Goal: Task Accomplishment & Management: Manage account settings

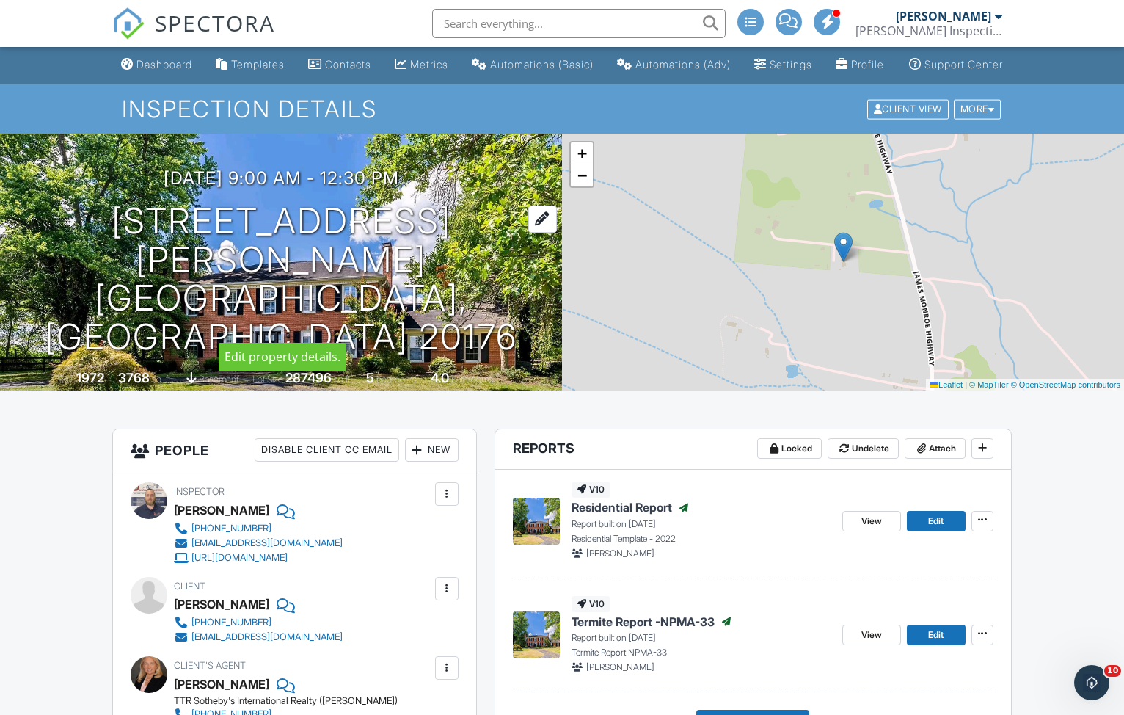
scroll to position [1, 1]
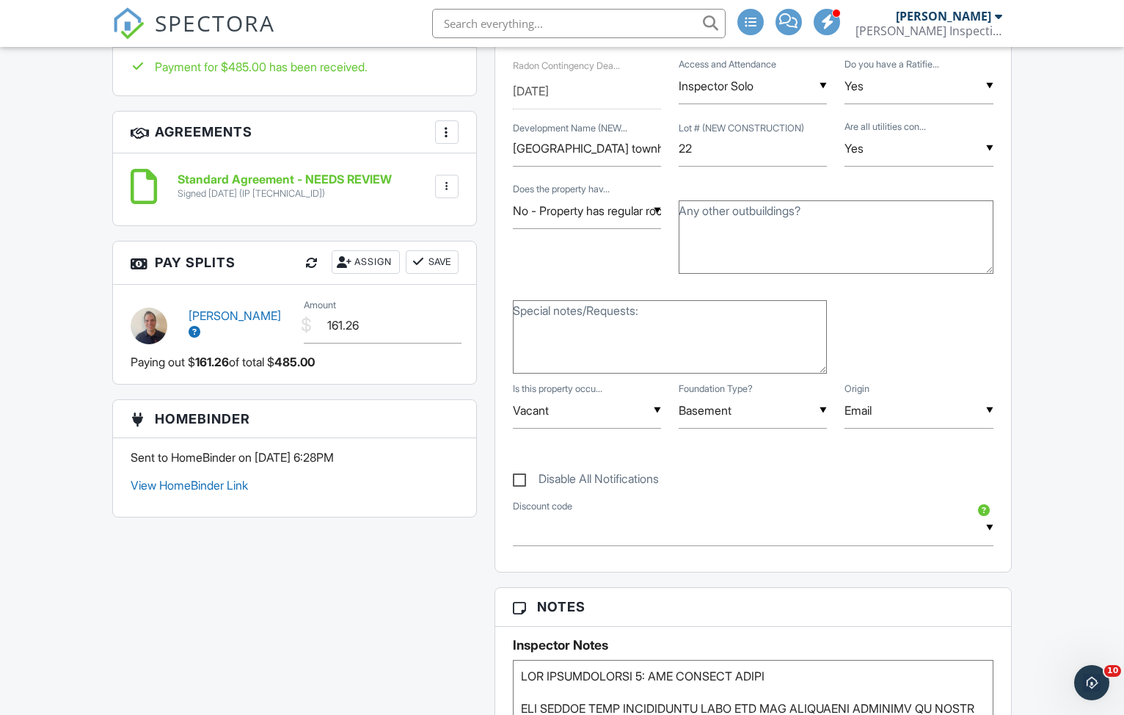
scroll to position [370, 0]
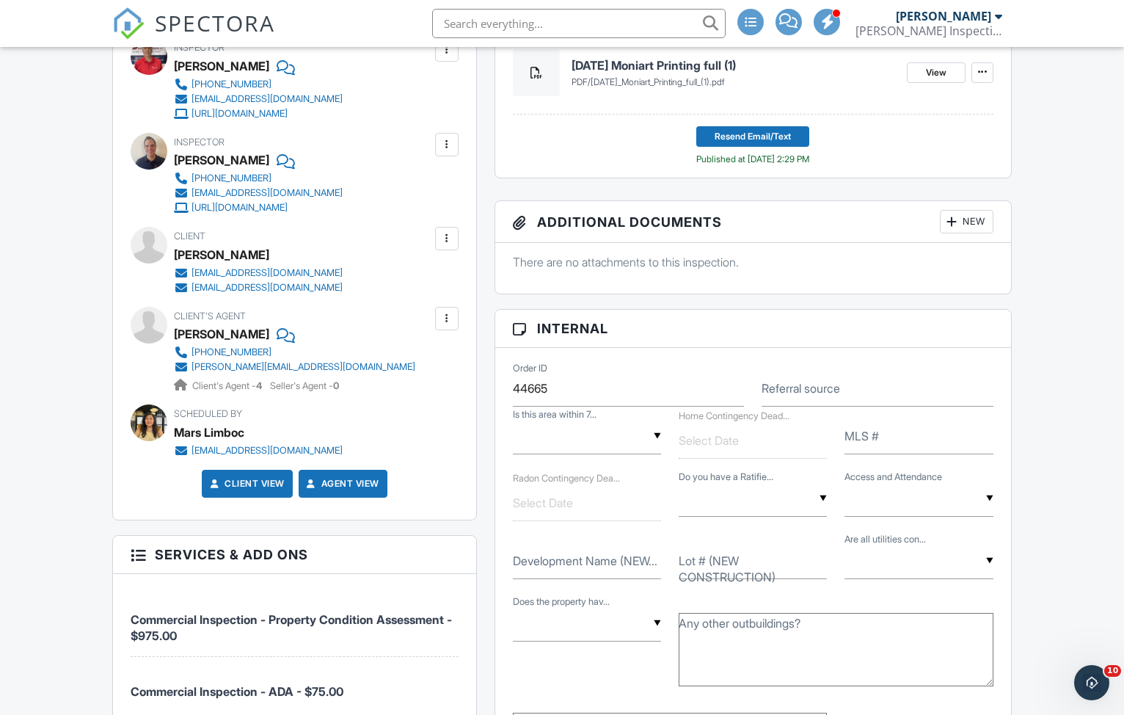
scroll to position [416, 0]
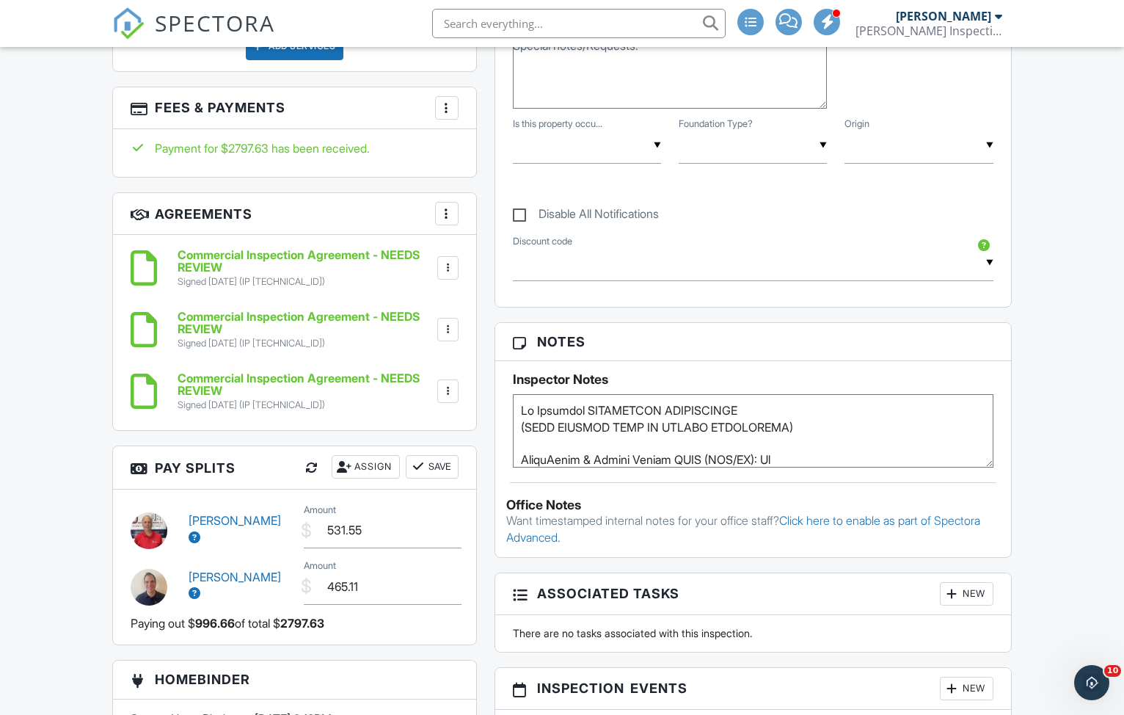
scroll to position [1191, 0]
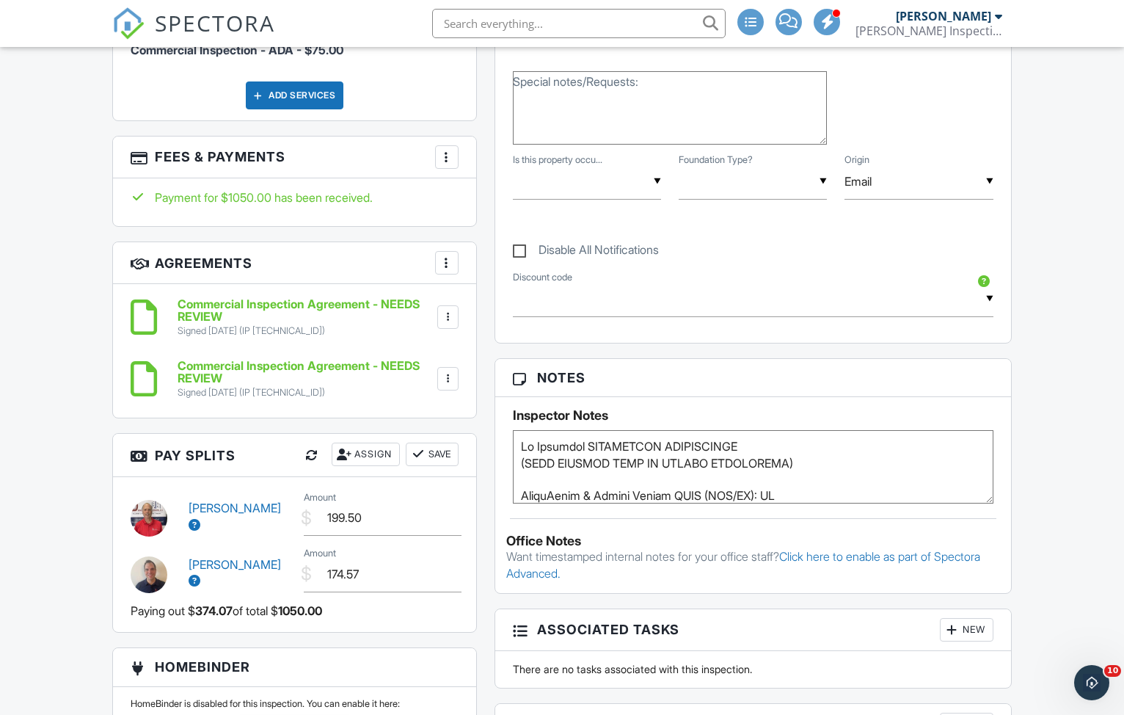
scroll to position [1089, 0]
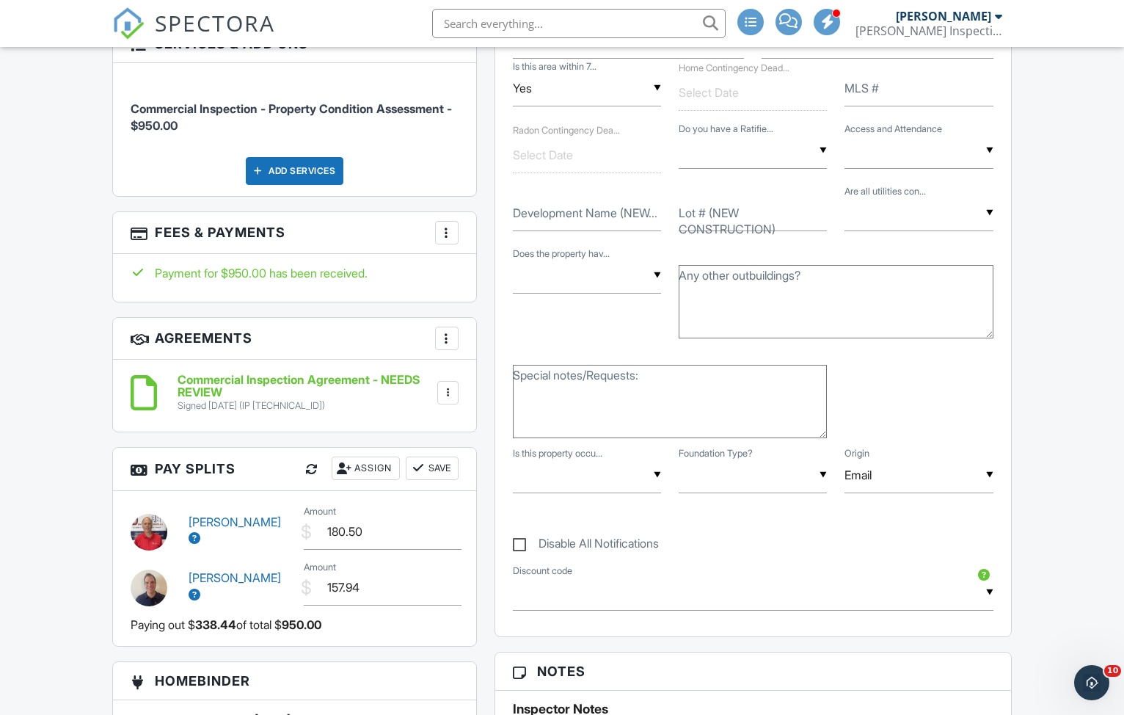
scroll to position [858, 0]
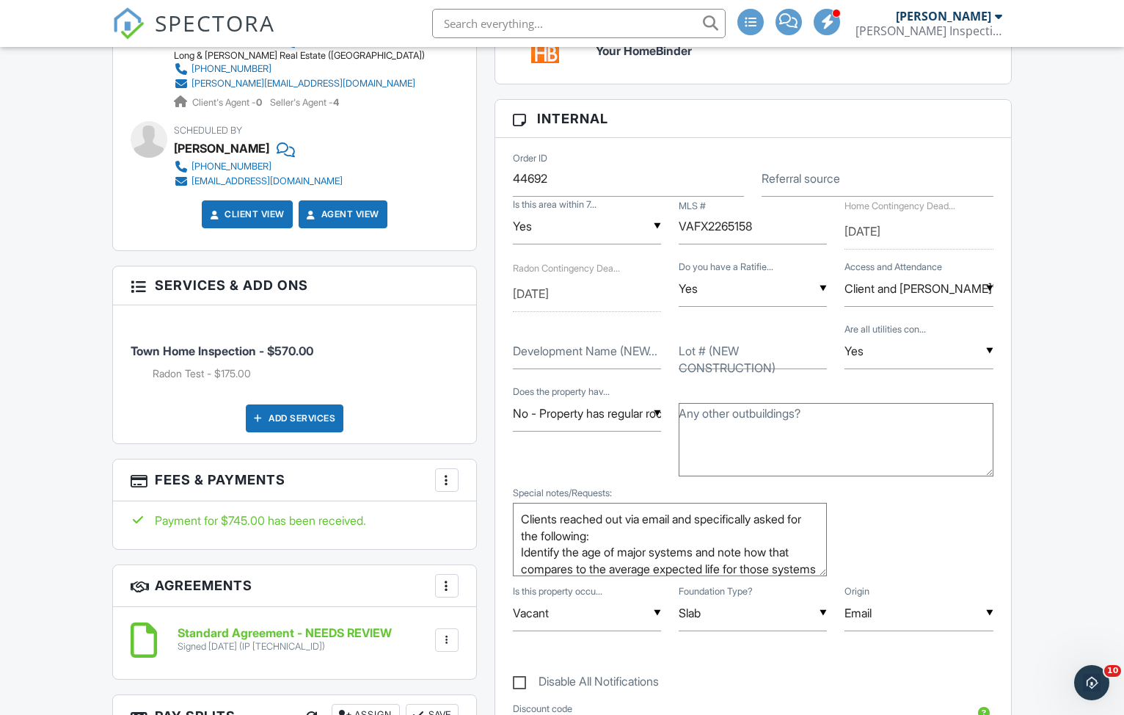
scroll to position [803, 0]
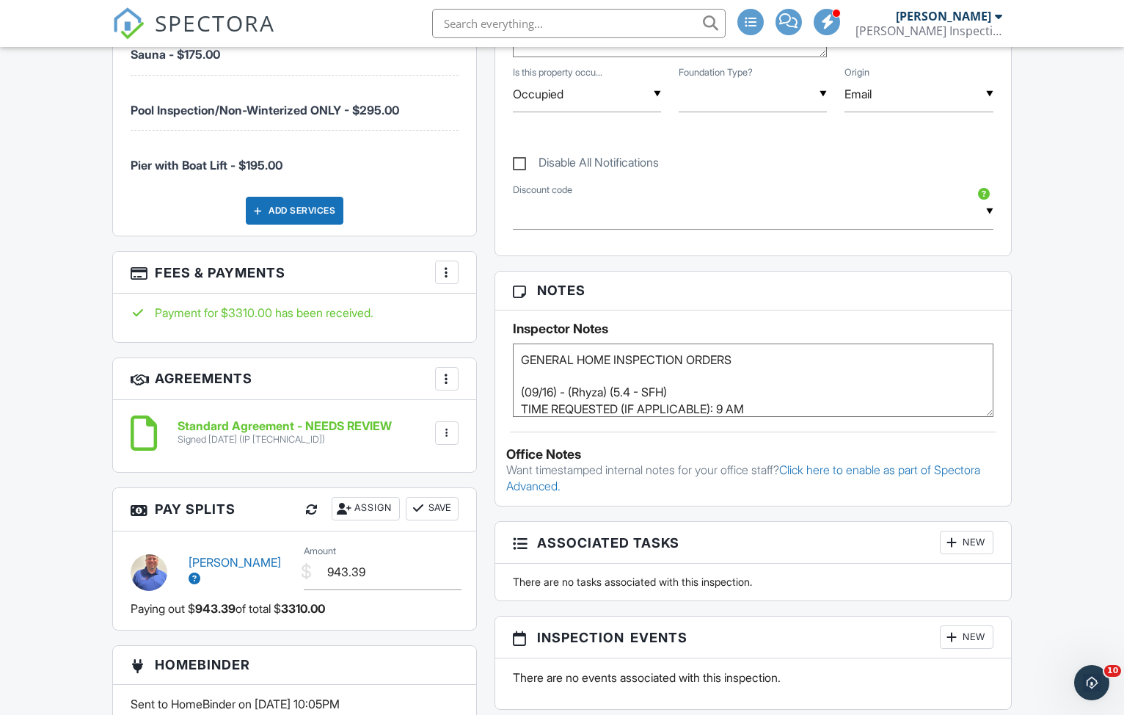
scroll to position [1403, 0]
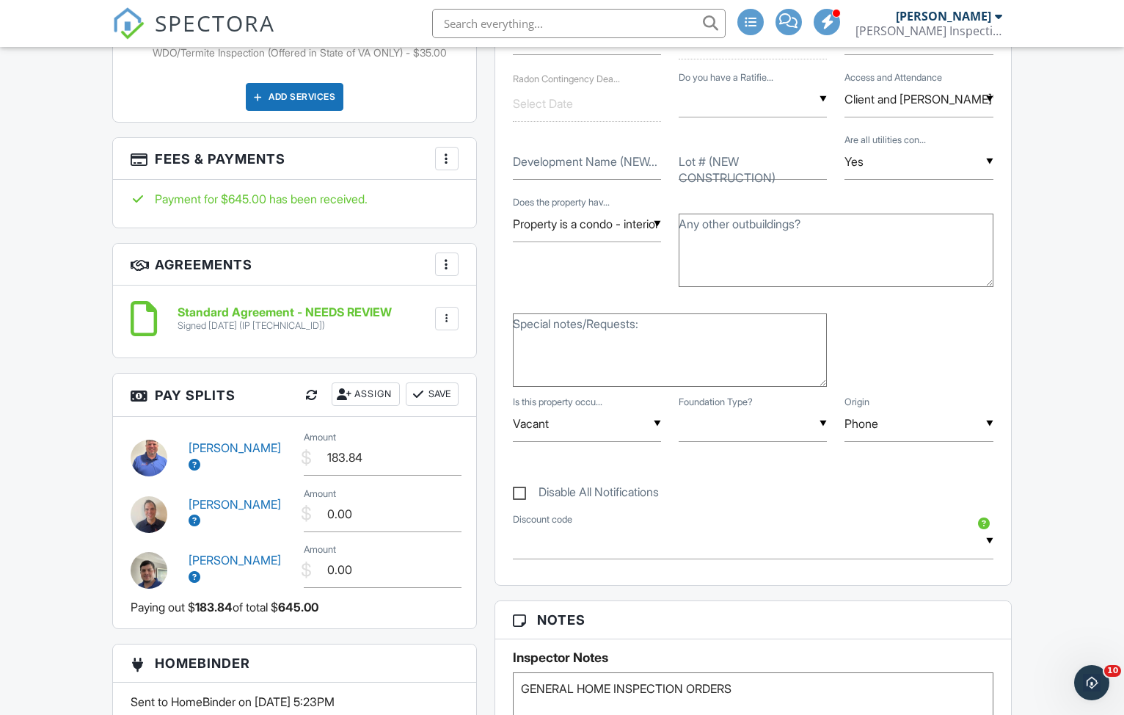
scroll to position [1130, 0]
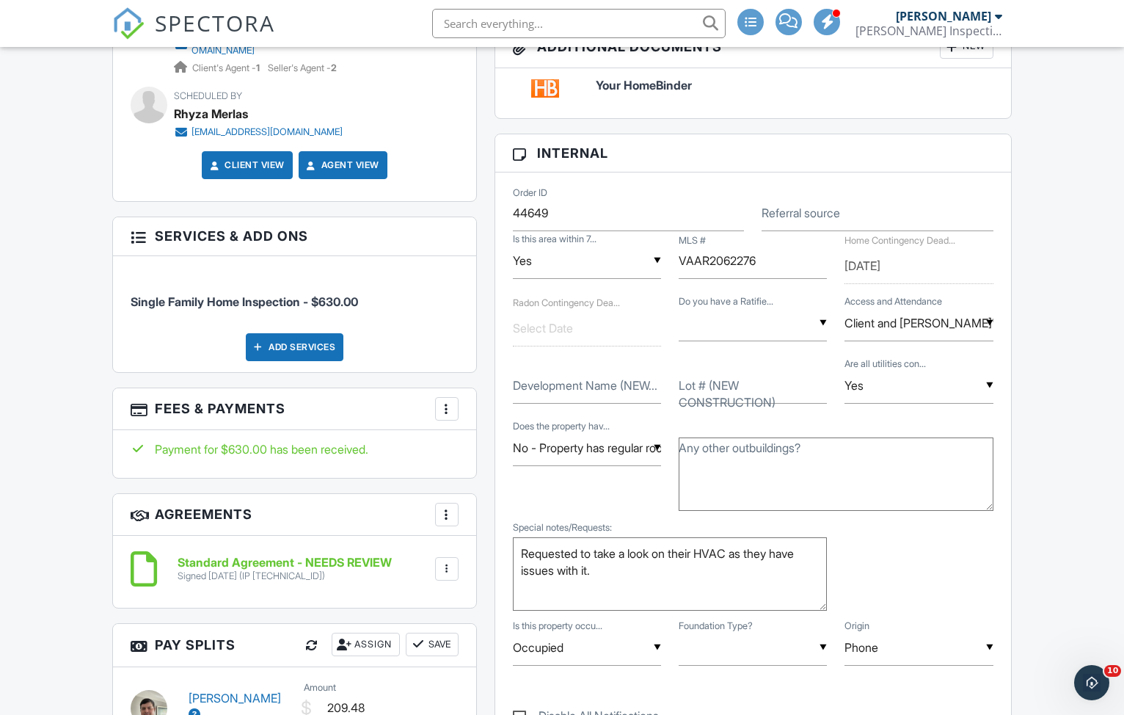
scroll to position [687, 0]
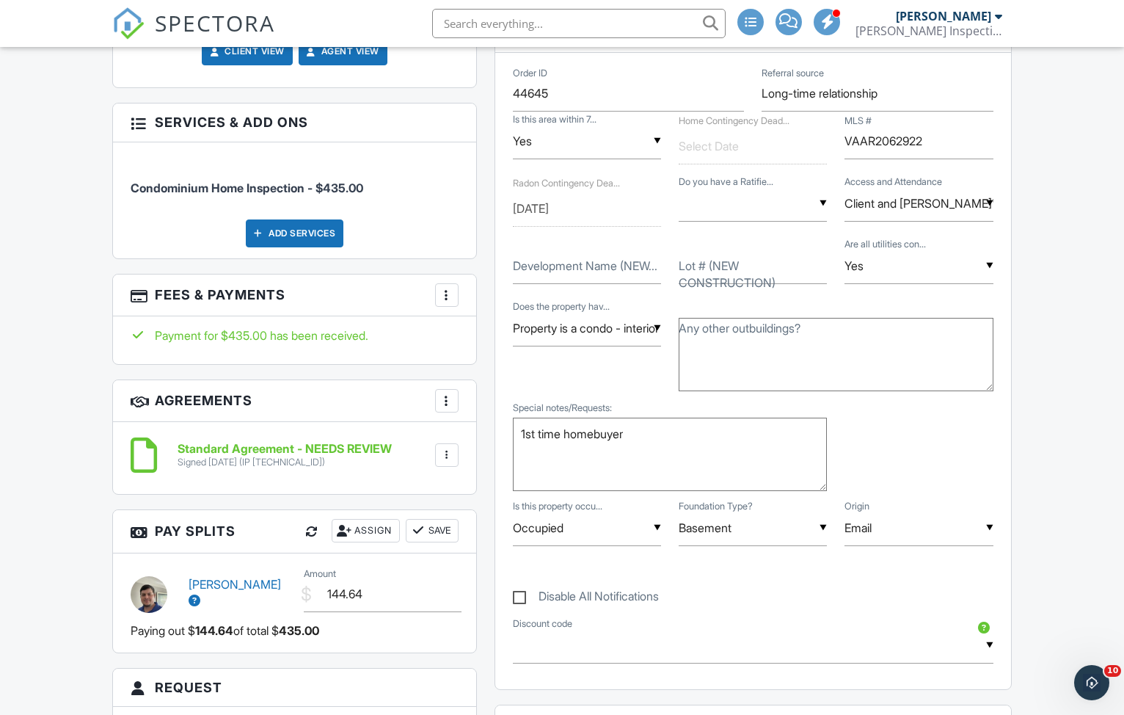
scroll to position [812, 0]
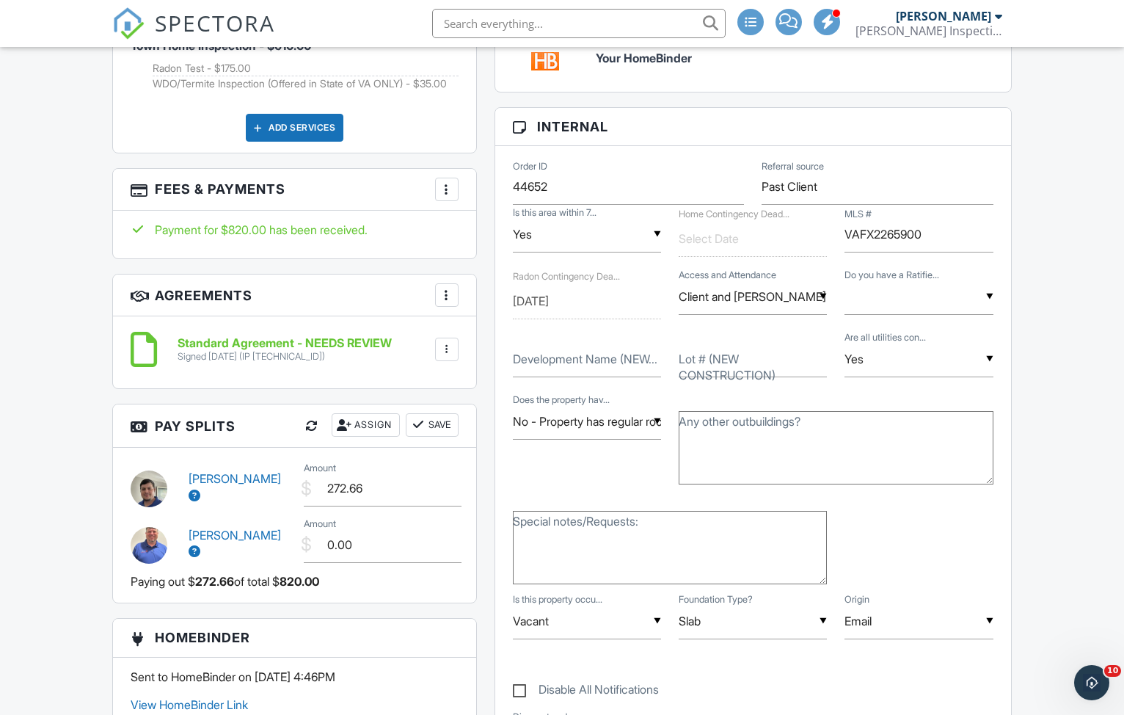
scroll to position [954, 0]
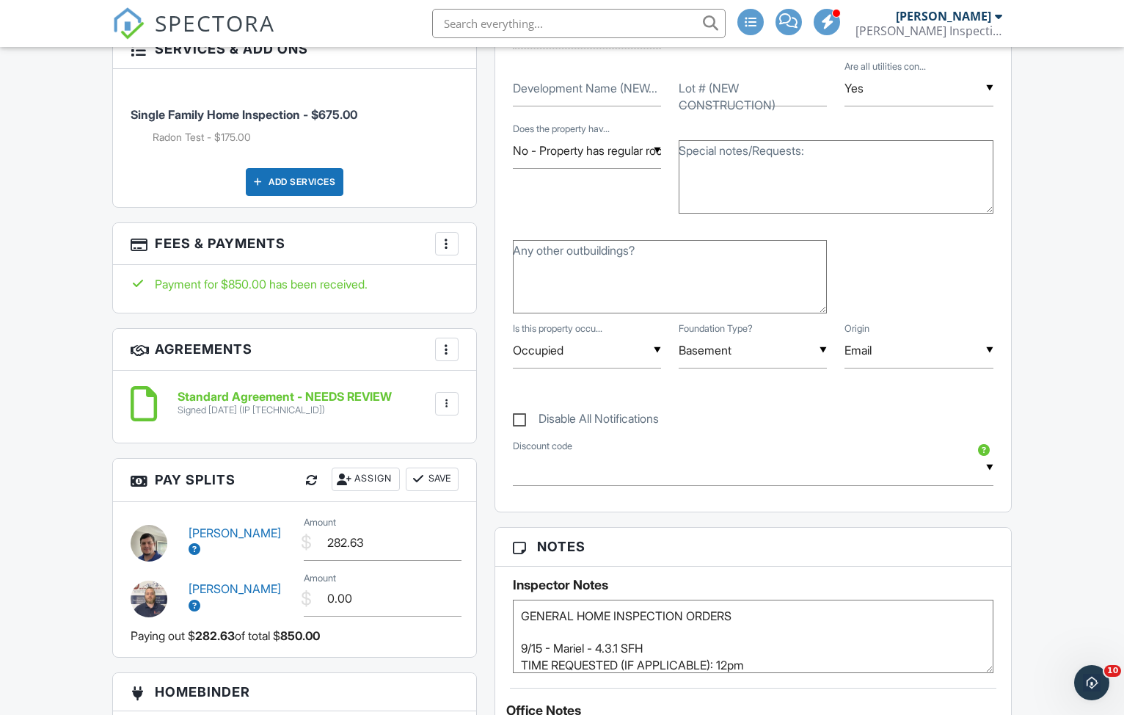
scroll to position [1067, 0]
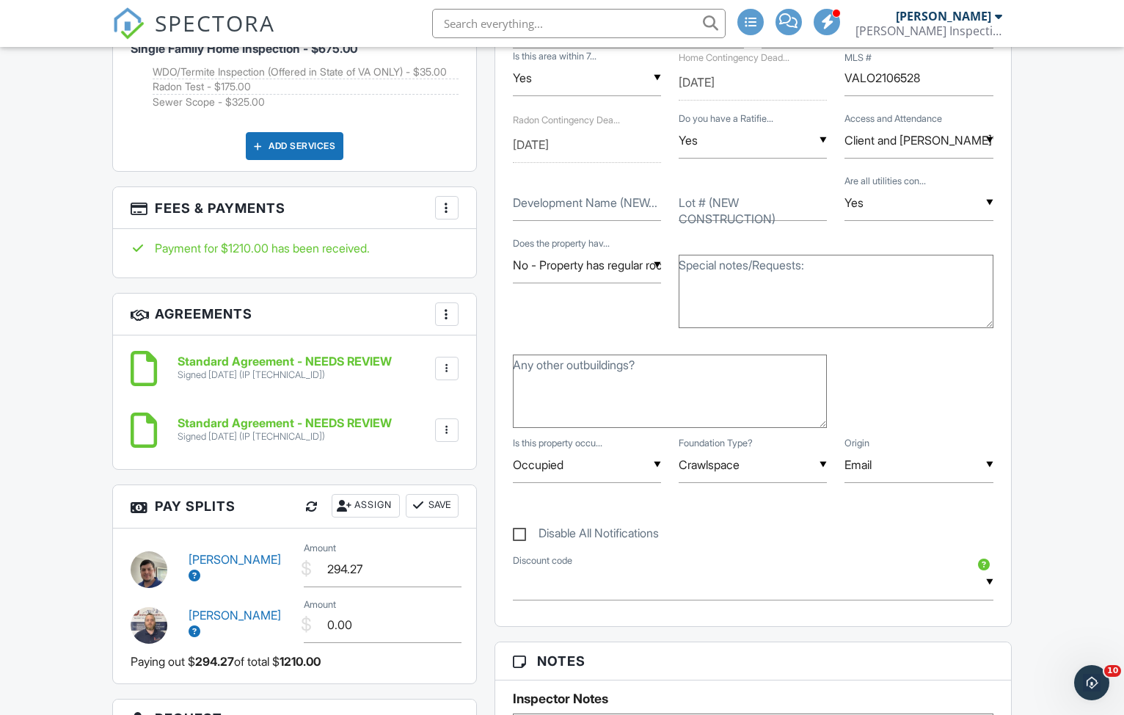
scroll to position [1095, 0]
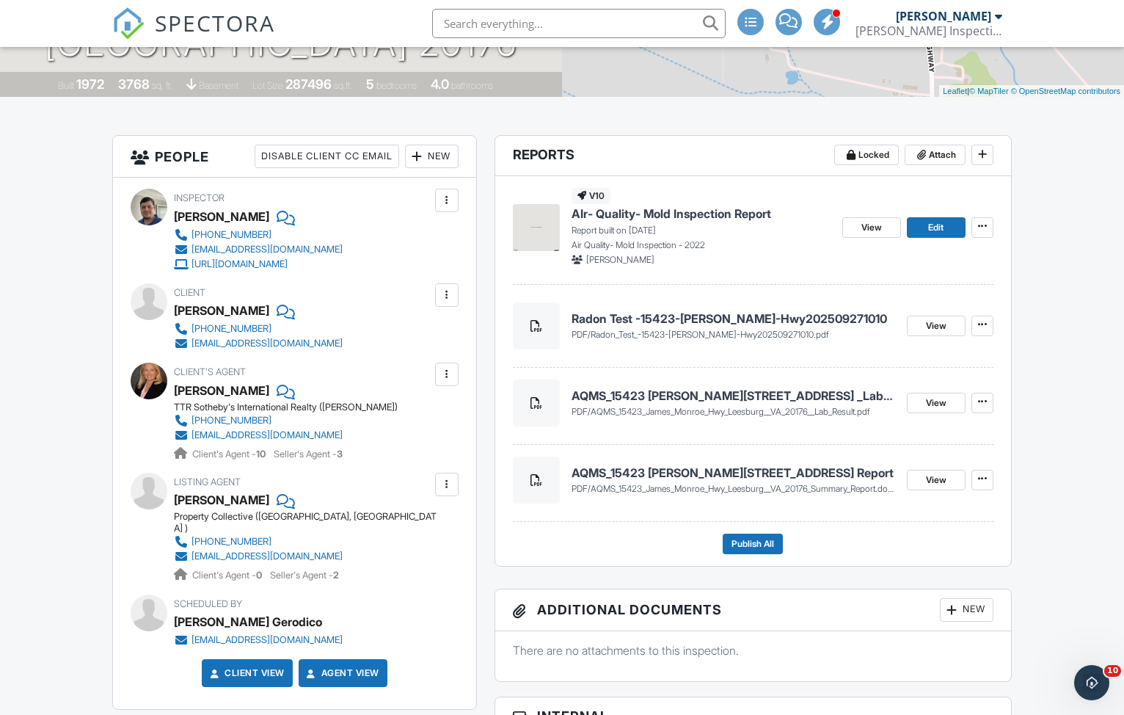
scroll to position [293, 0]
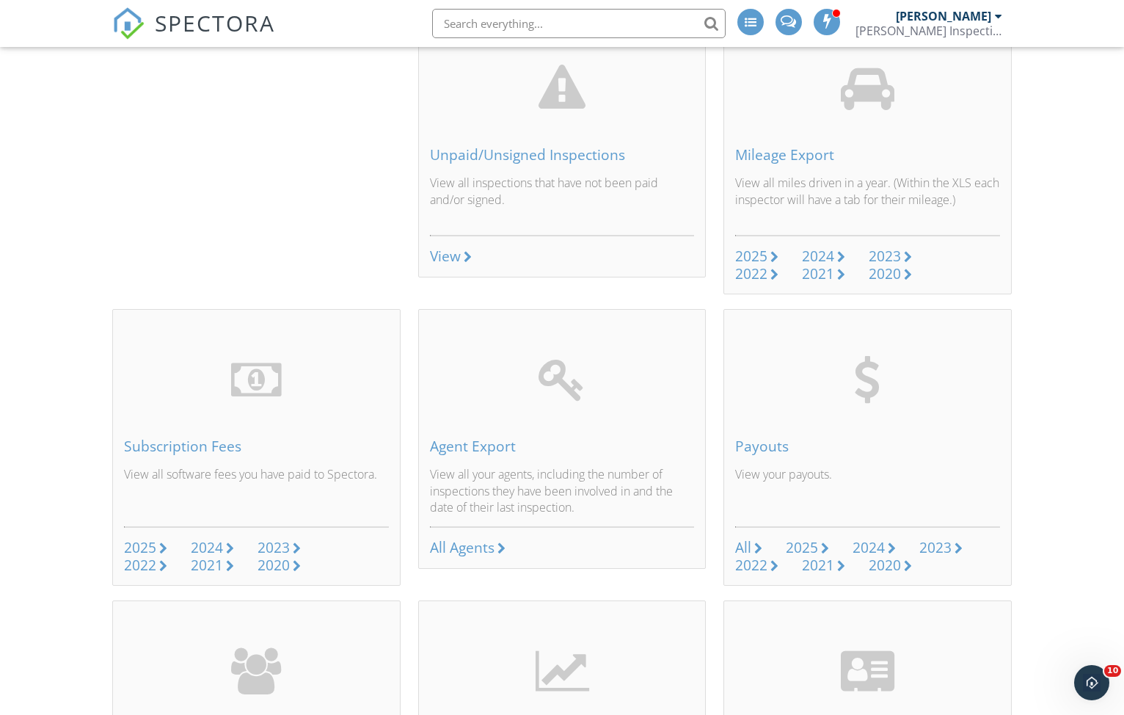
scroll to position [464, 0]
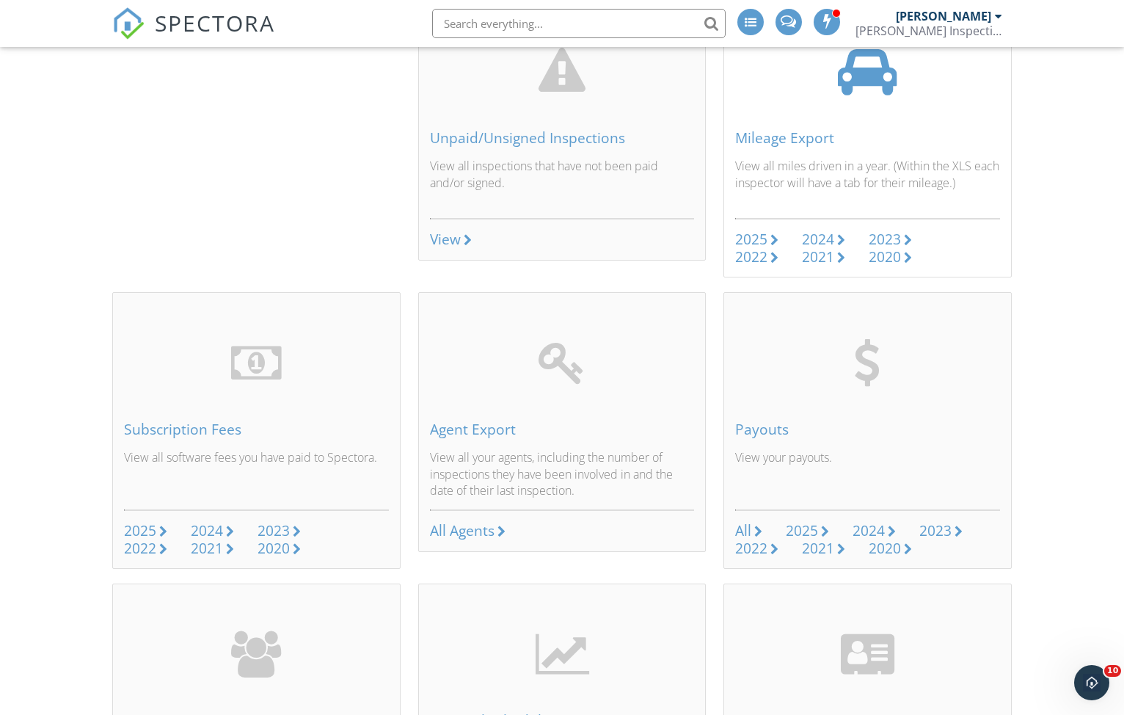
click at [766, 238] on div "2025" at bounding box center [751, 239] width 32 height 20
click at [665, 0] on li at bounding box center [574, 23] width 314 height 47
click at [164, 21] on span "SPECTORA" at bounding box center [215, 22] width 120 height 31
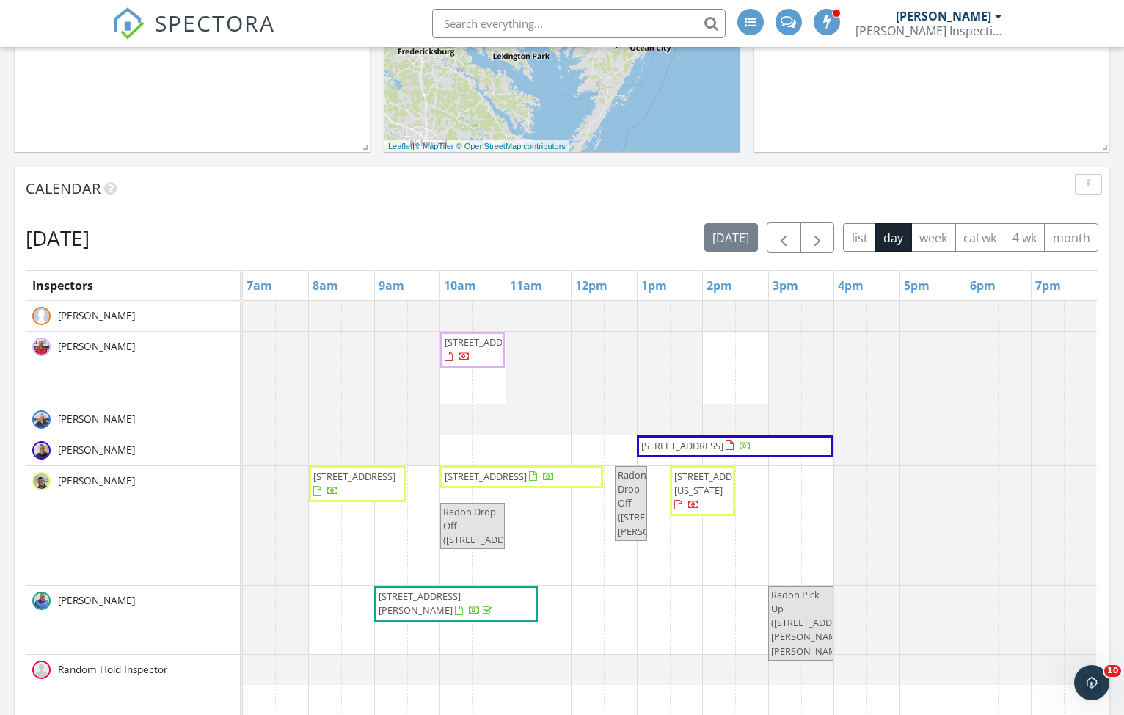
scroll to position [717, 0]
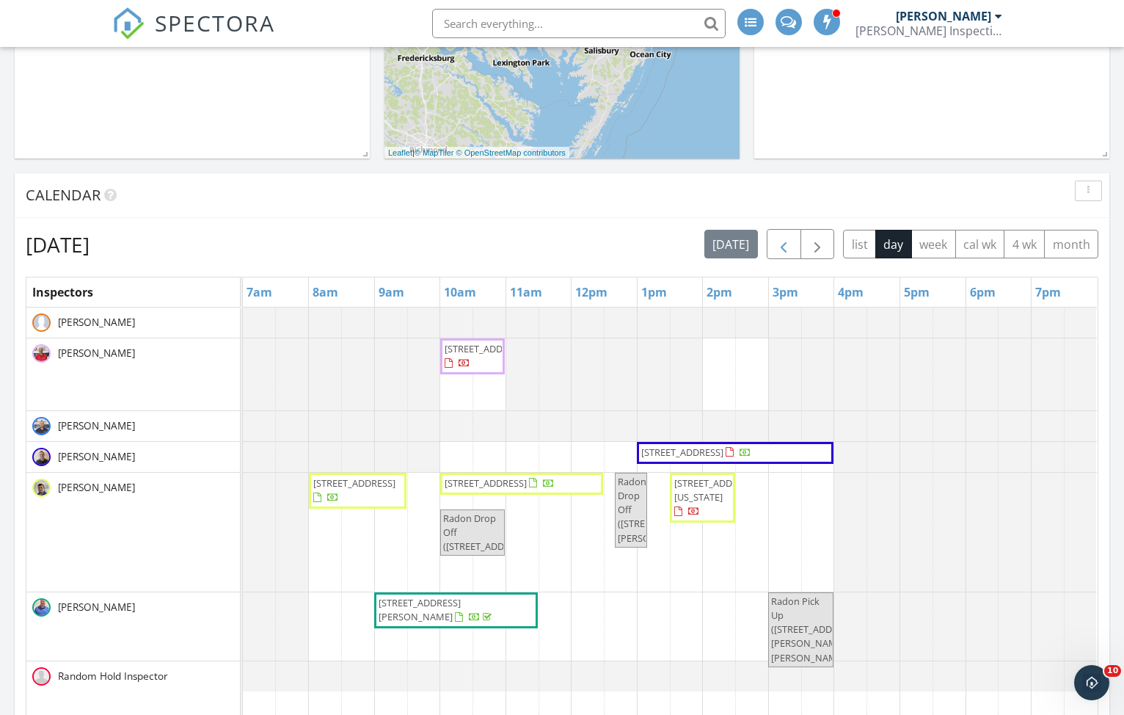
click at [792, 241] on span "button" at bounding box center [784, 244] width 18 height 18
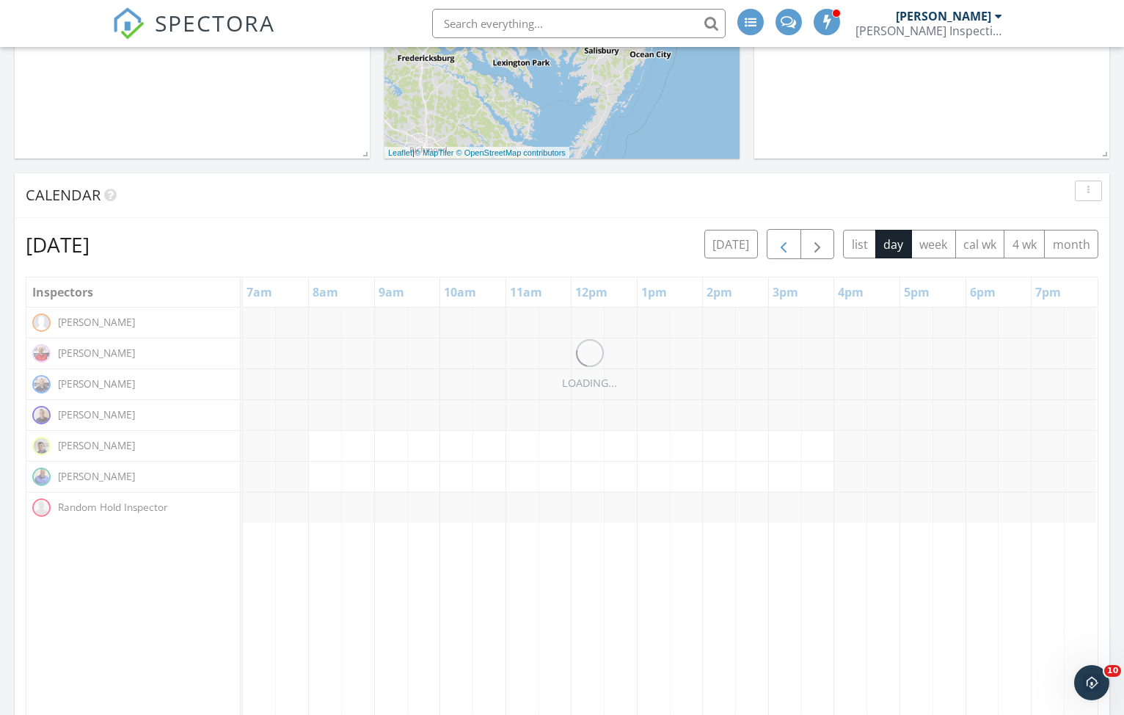
click at [792, 241] on span "button" at bounding box center [784, 244] width 18 height 18
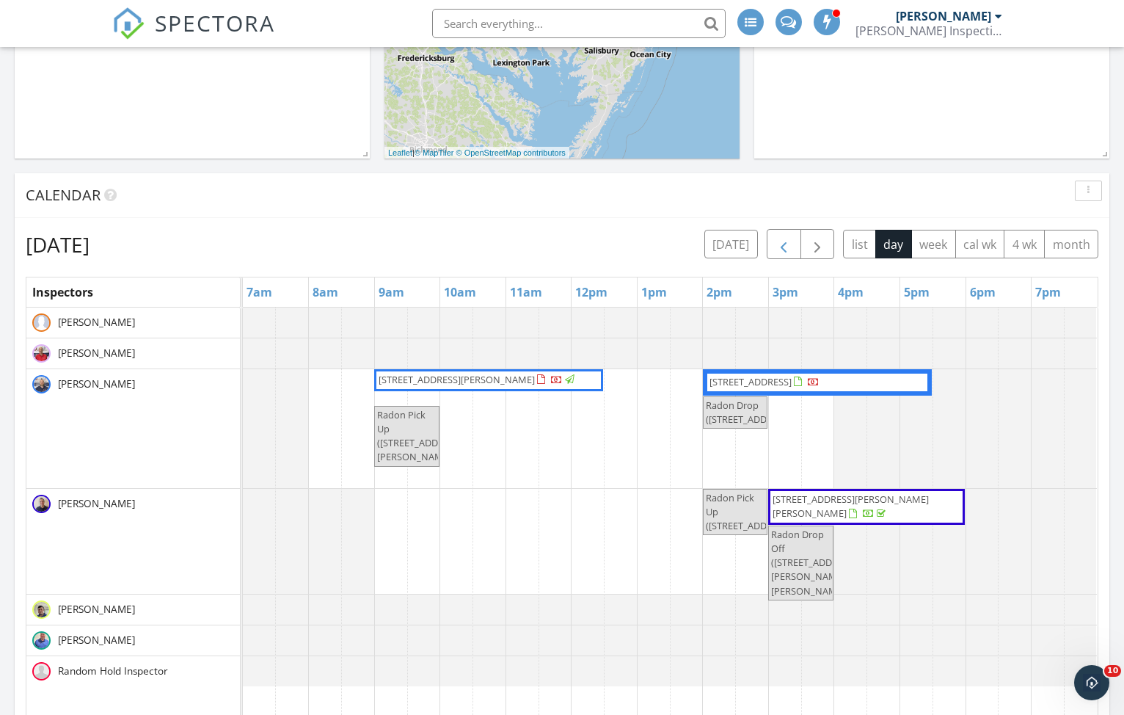
click at [782, 248] on span "button" at bounding box center [784, 244] width 18 height 18
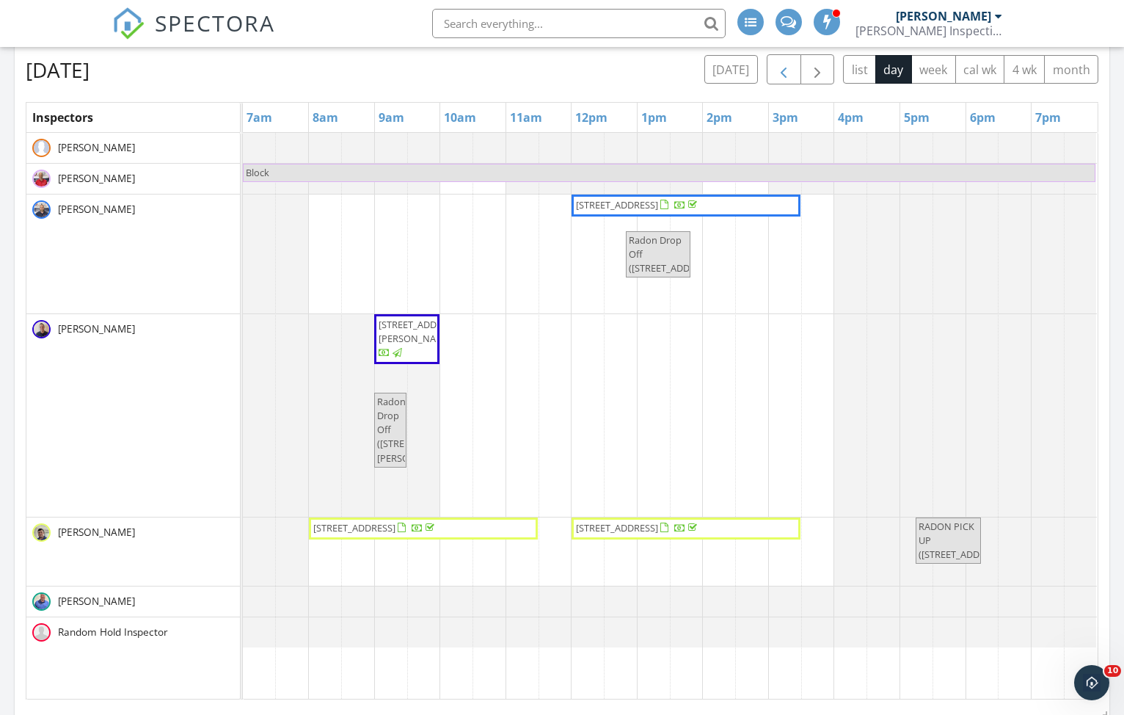
scroll to position [894, 1]
click at [781, 71] on span "button" at bounding box center [784, 68] width 18 height 18
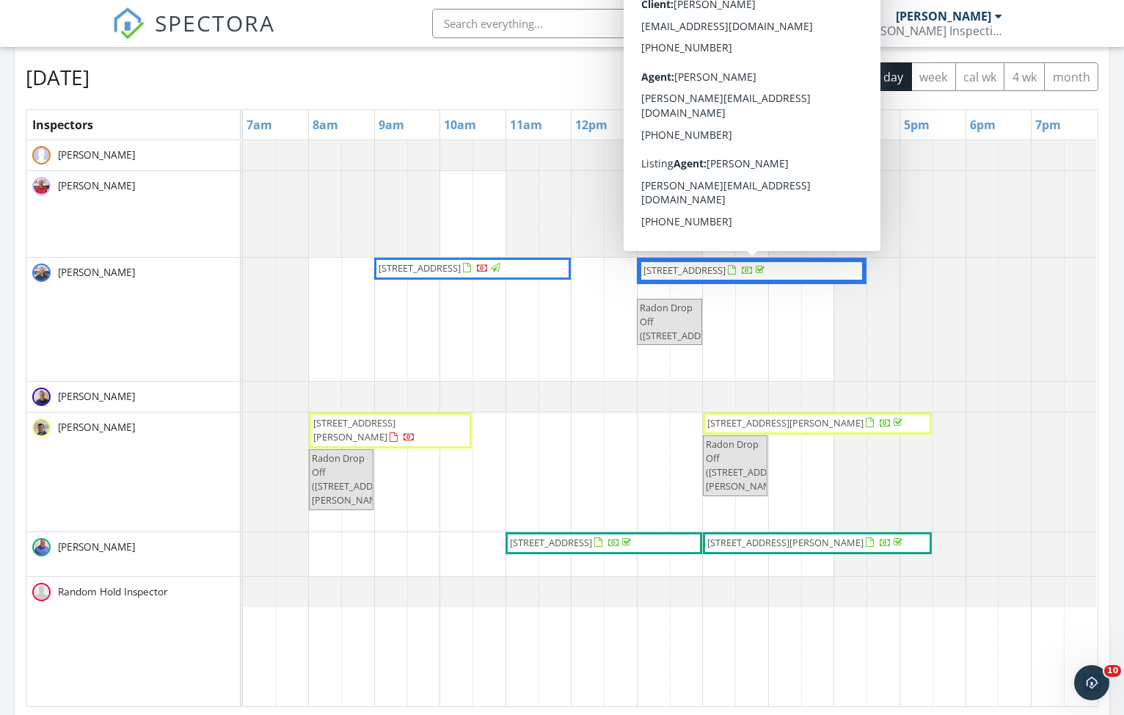
scroll to position [885, 0]
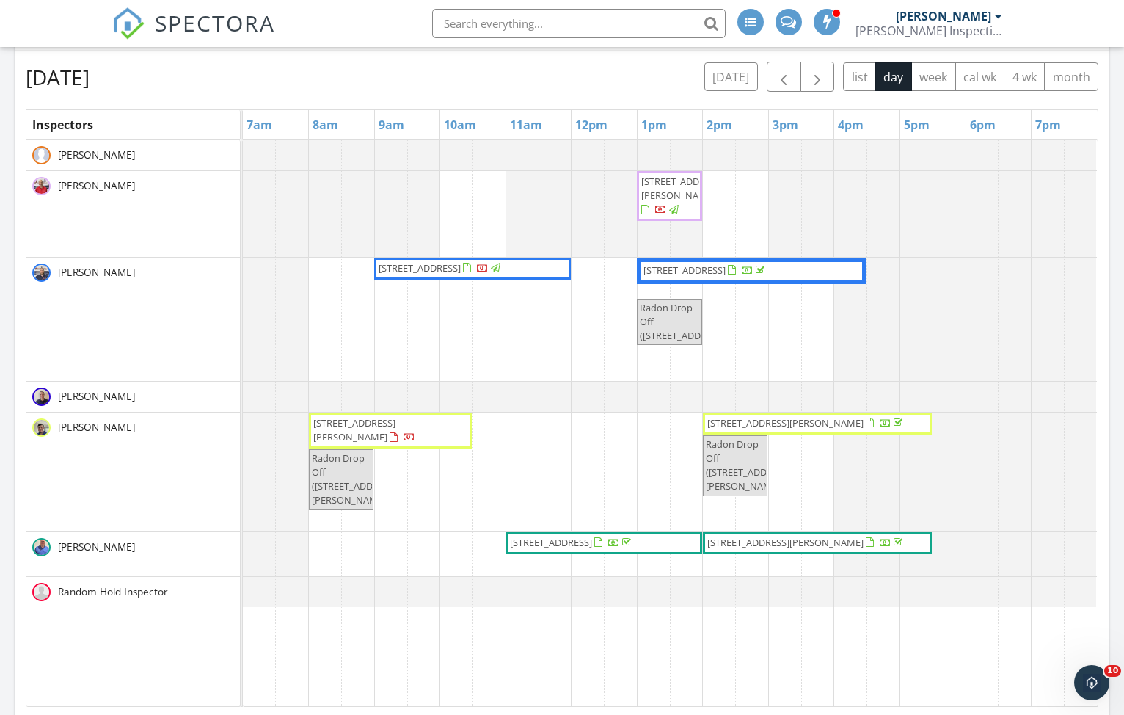
click at [564, 70] on div "Thursday, September 25, 2025 today list day week cal wk 4 wk month" at bounding box center [562, 77] width 1073 height 30
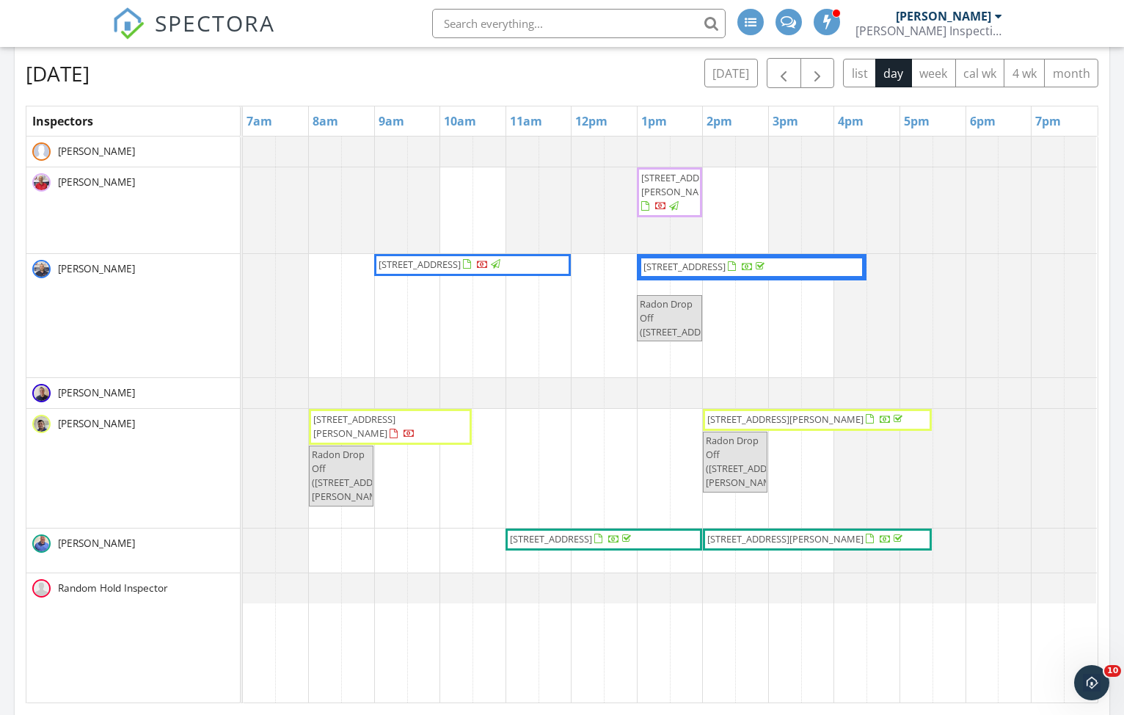
scroll to position [888, 0]
click at [775, 71] on span "button" at bounding box center [784, 74] width 18 height 18
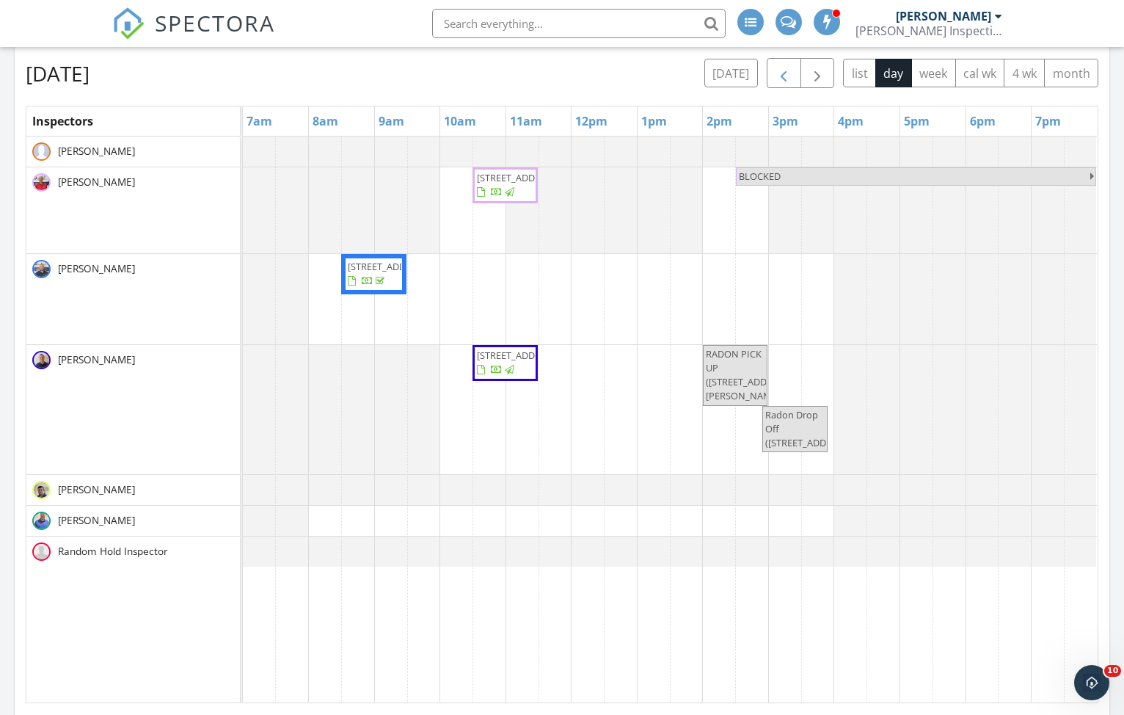
scroll to position [889, 0]
click at [783, 72] on span "button" at bounding box center [784, 73] width 18 height 18
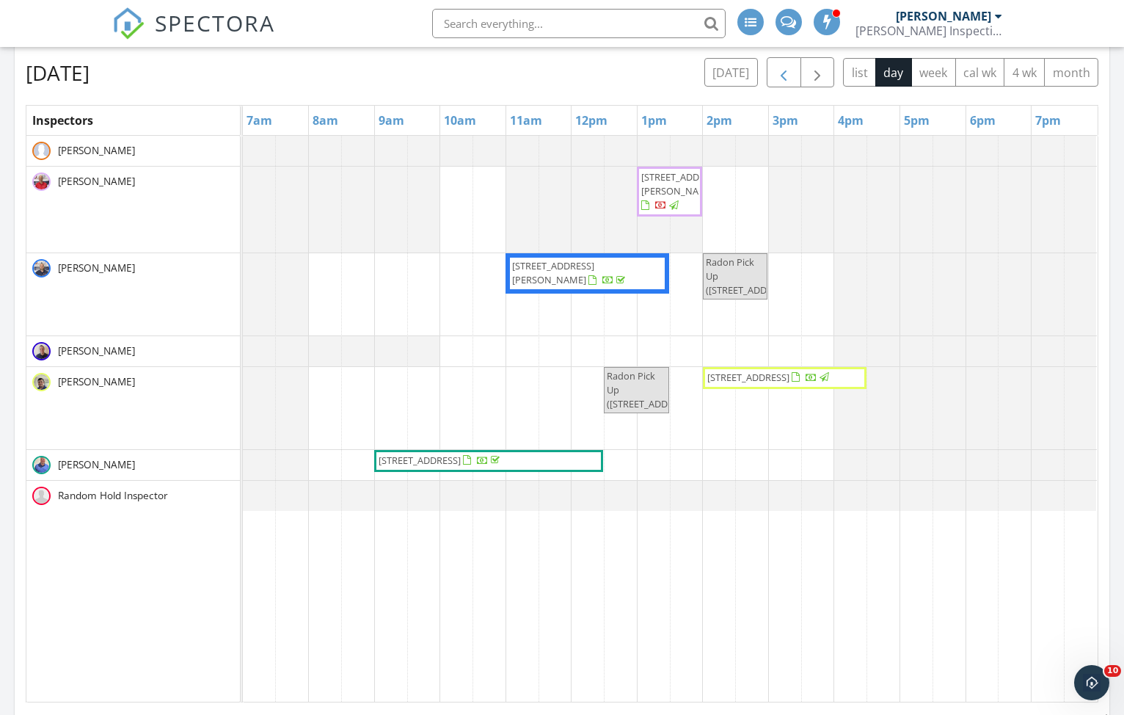
click at [786, 69] on span "button" at bounding box center [784, 73] width 18 height 18
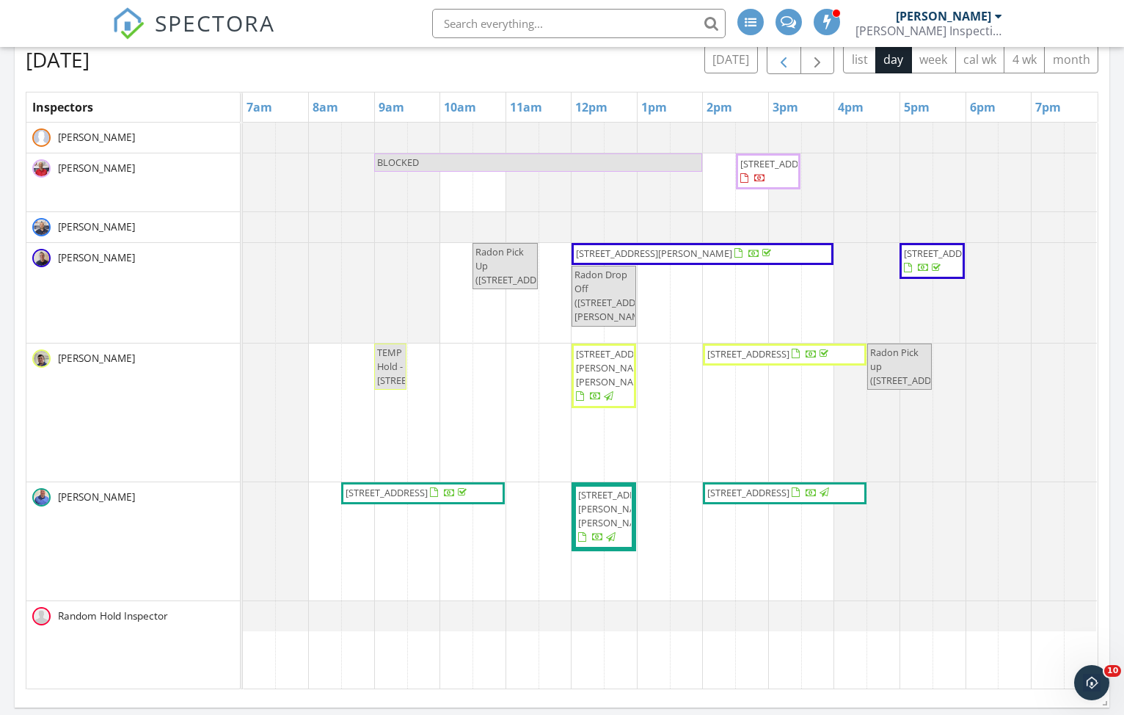
click at [786, 68] on span "button" at bounding box center [784, 60] width 18 height 18
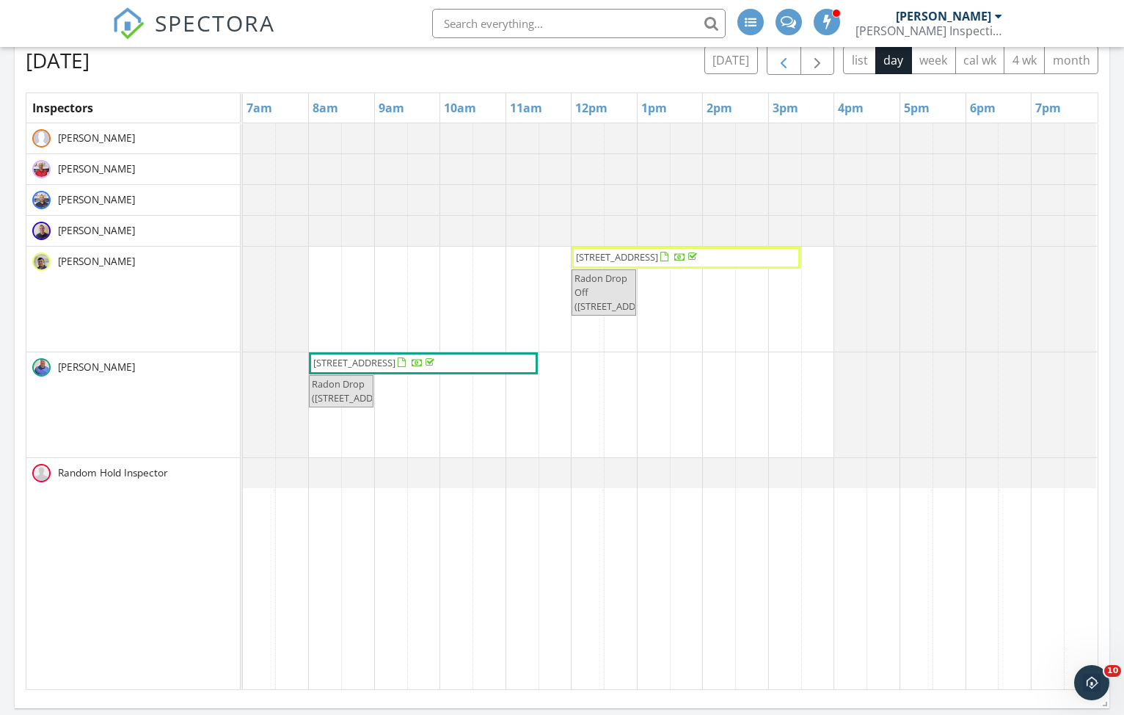
scroll to position [902, 0]
click at [785, 61] on span "button" at bounding box center [784, 60] width 18 height 18
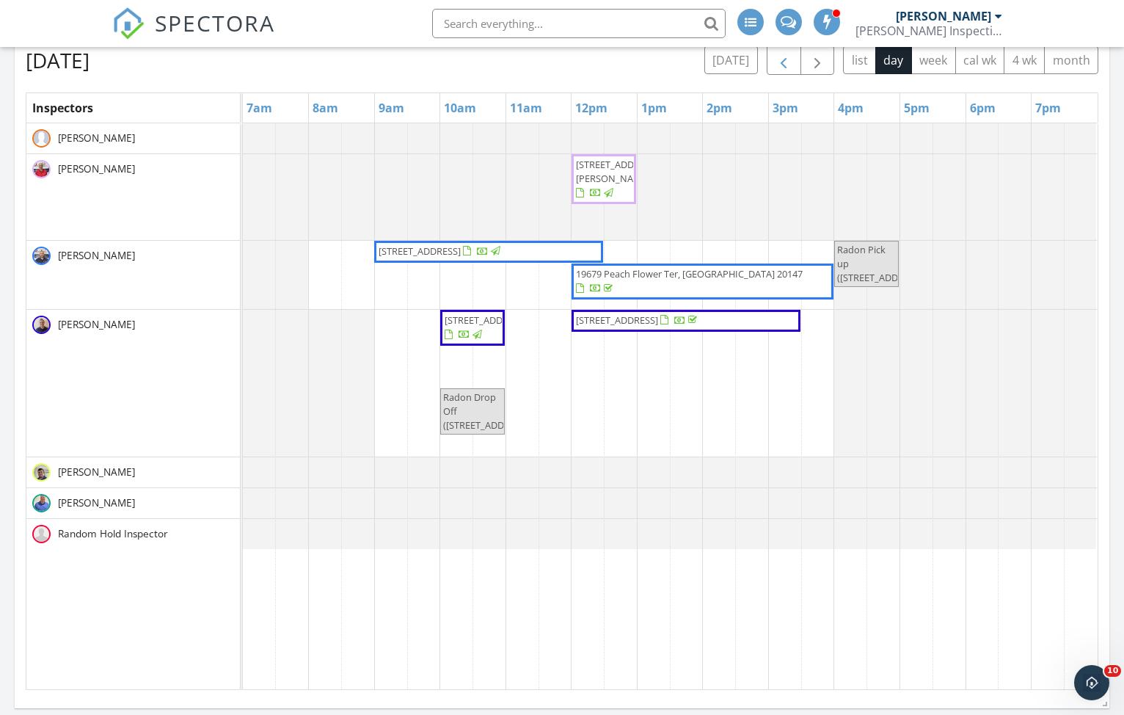
click at [791, 55] on span "button" at bounding box center [784, 60] width 18 height 18
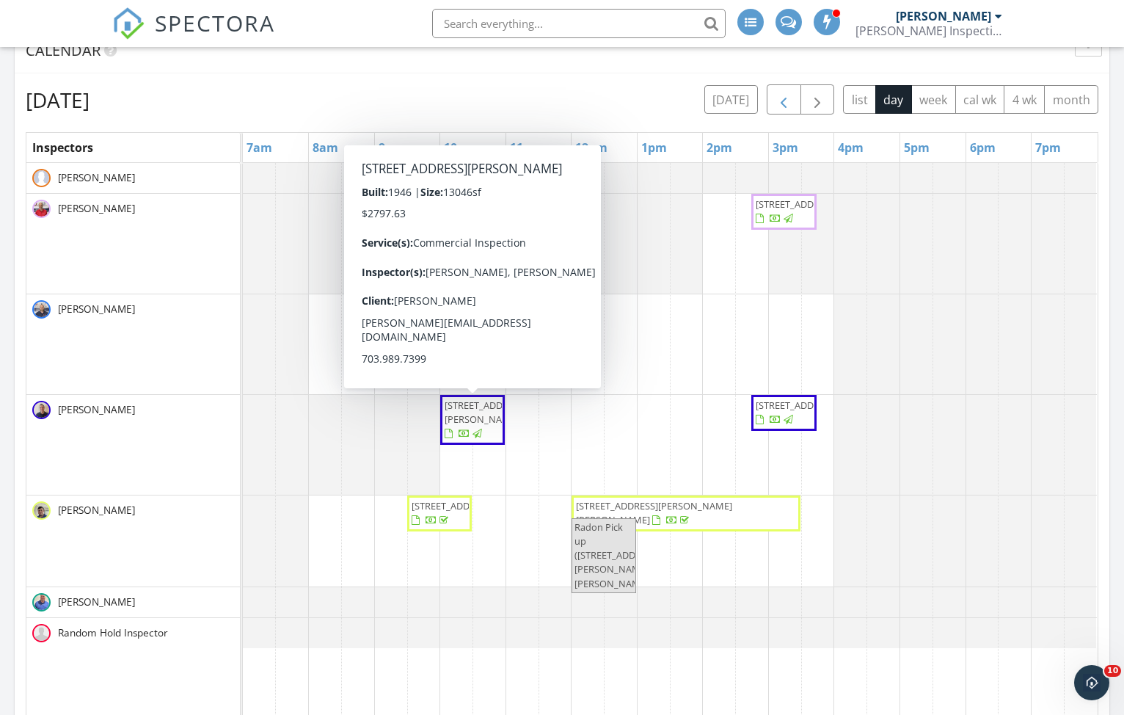
scroll to position [862, 1]
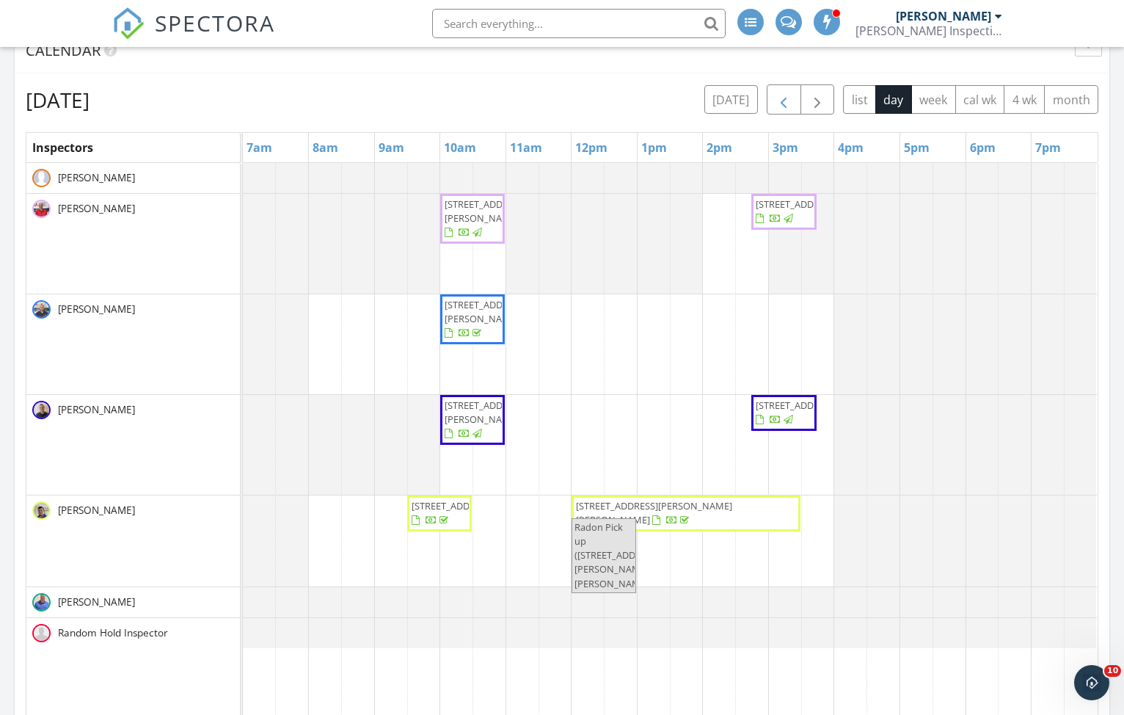
click at [772, 103] on button "button" at bounding box center [784, 99] width 34 height 30
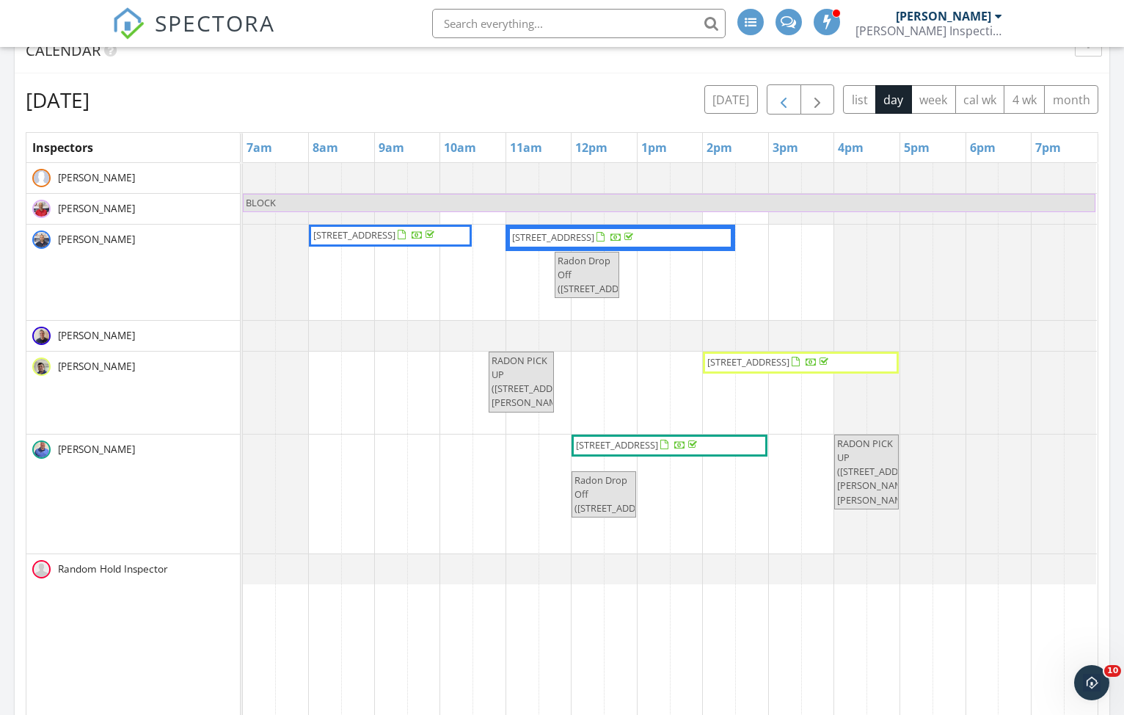
scroll to position [862, 0]
click at [781, 100] on span "button" at bounding box center [784, 100] width 18 height 18
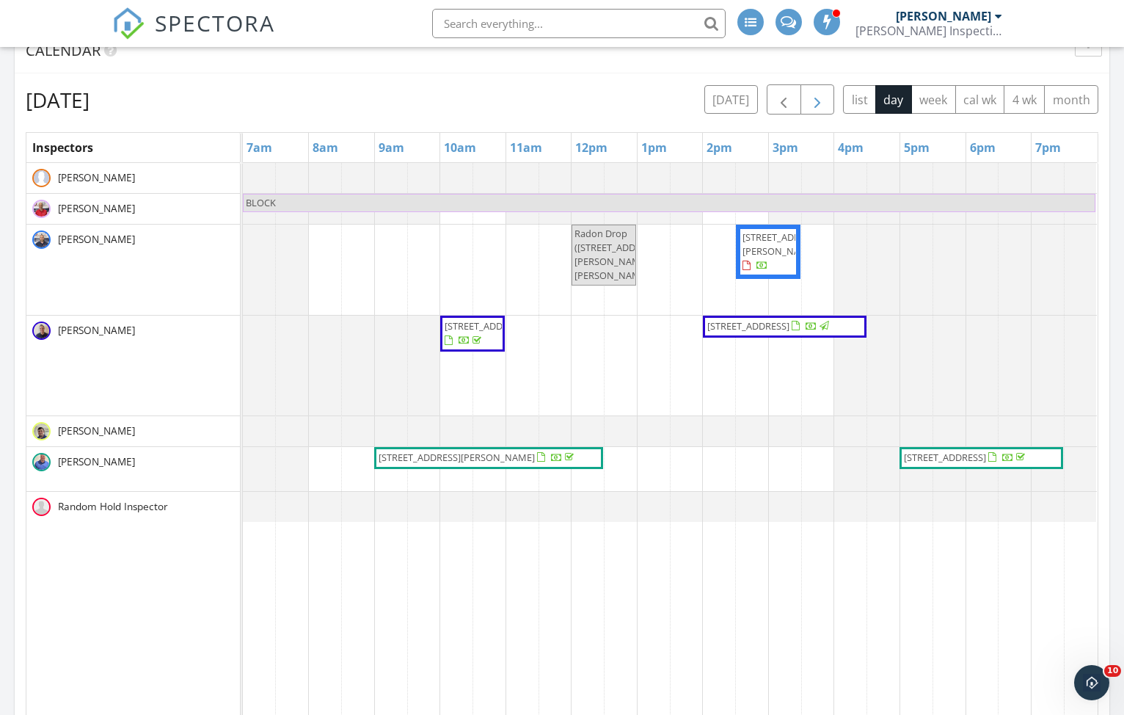
click at [814, 97] on span "button" at bounding box center [817, 100] width 18 height 18
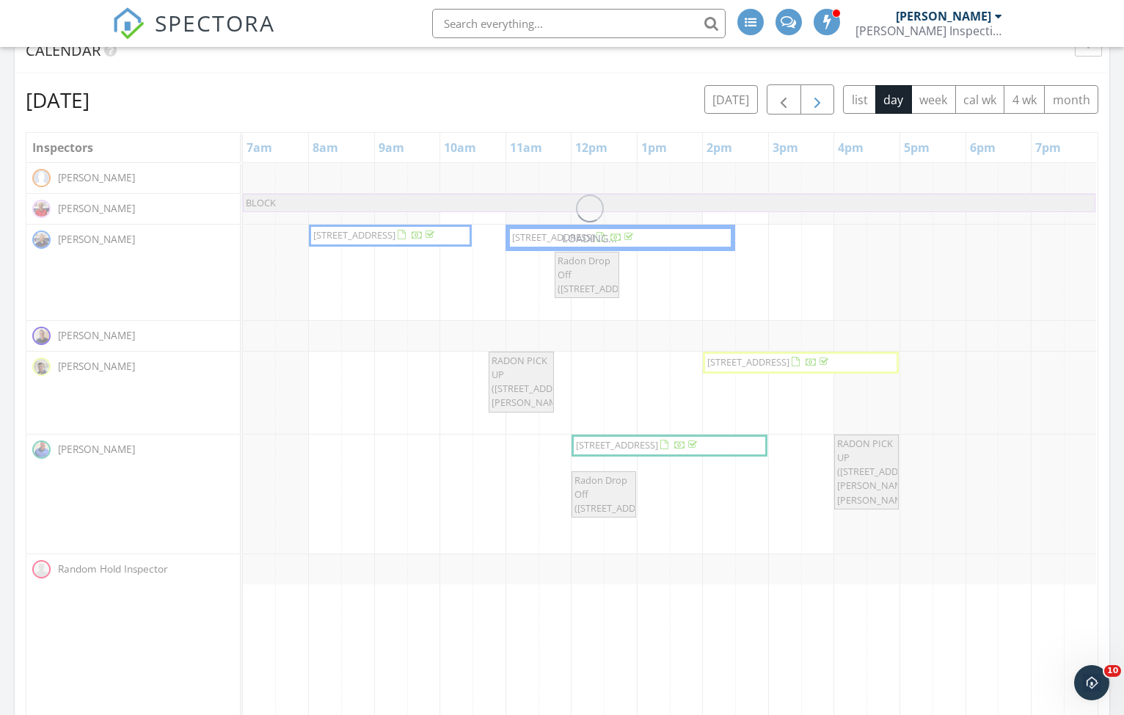
click at [814, 97] on span "button" at bounding box center [817, 100] width 18 height 18
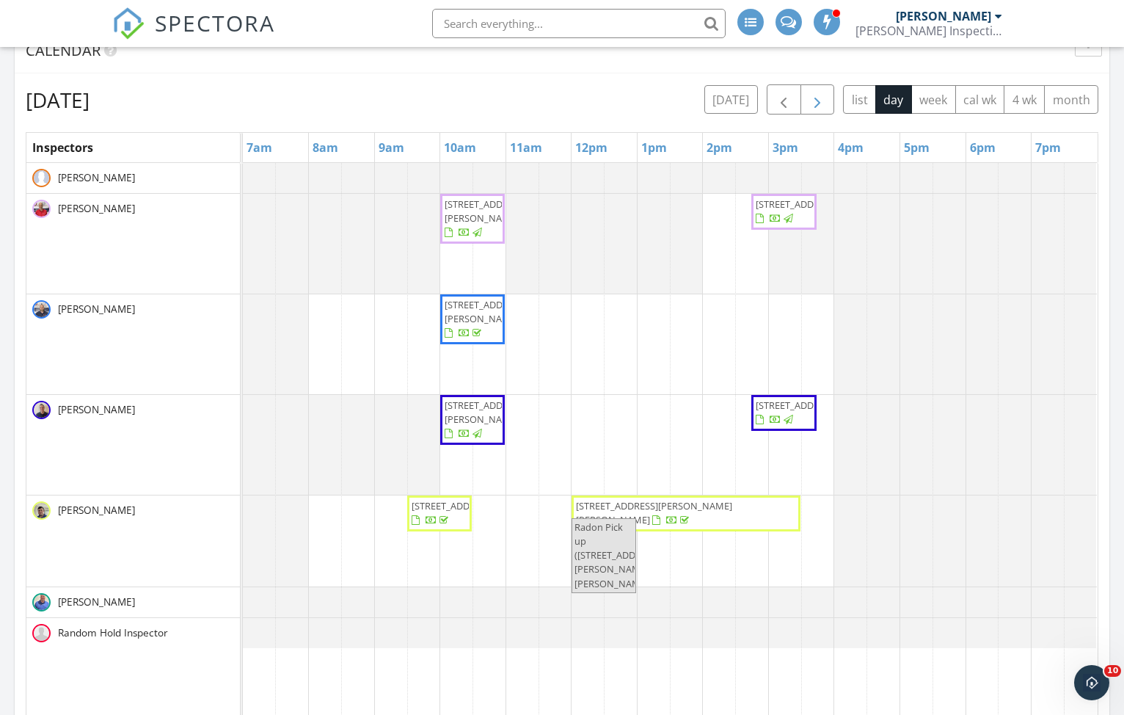
click at [814, 97] on span "button" at bounding box center [817, 100] width 18 height 18
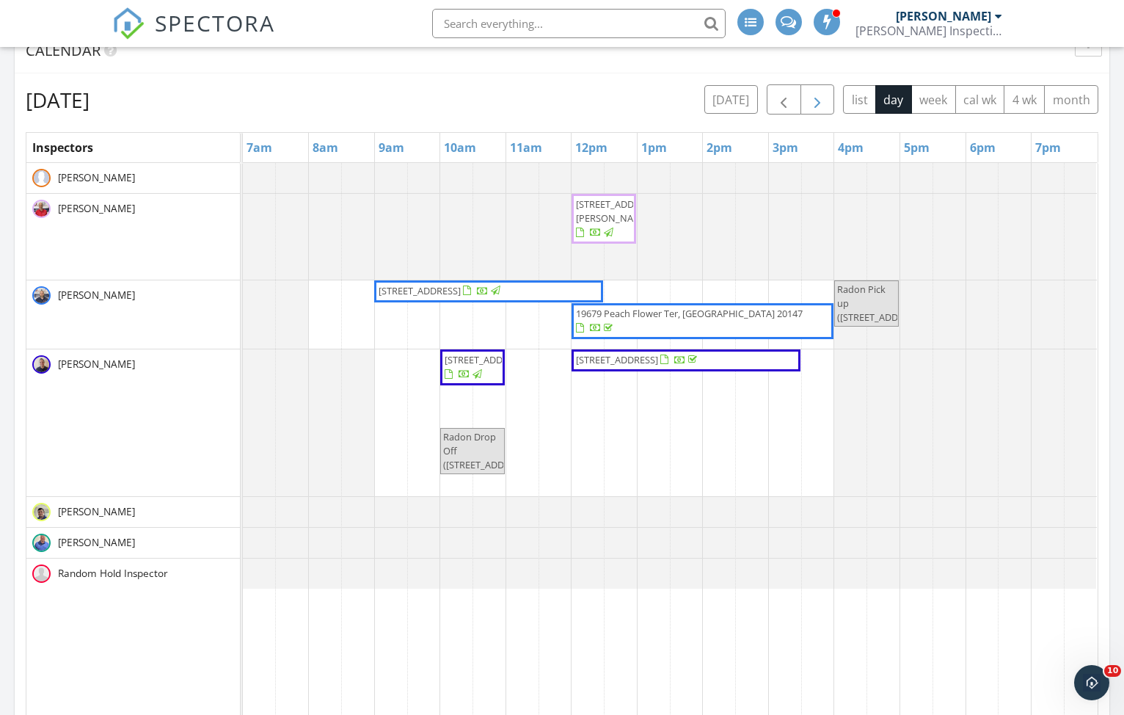
click at [814, 97] on span "button" at bounding box center [817, 100] width 18 height 18
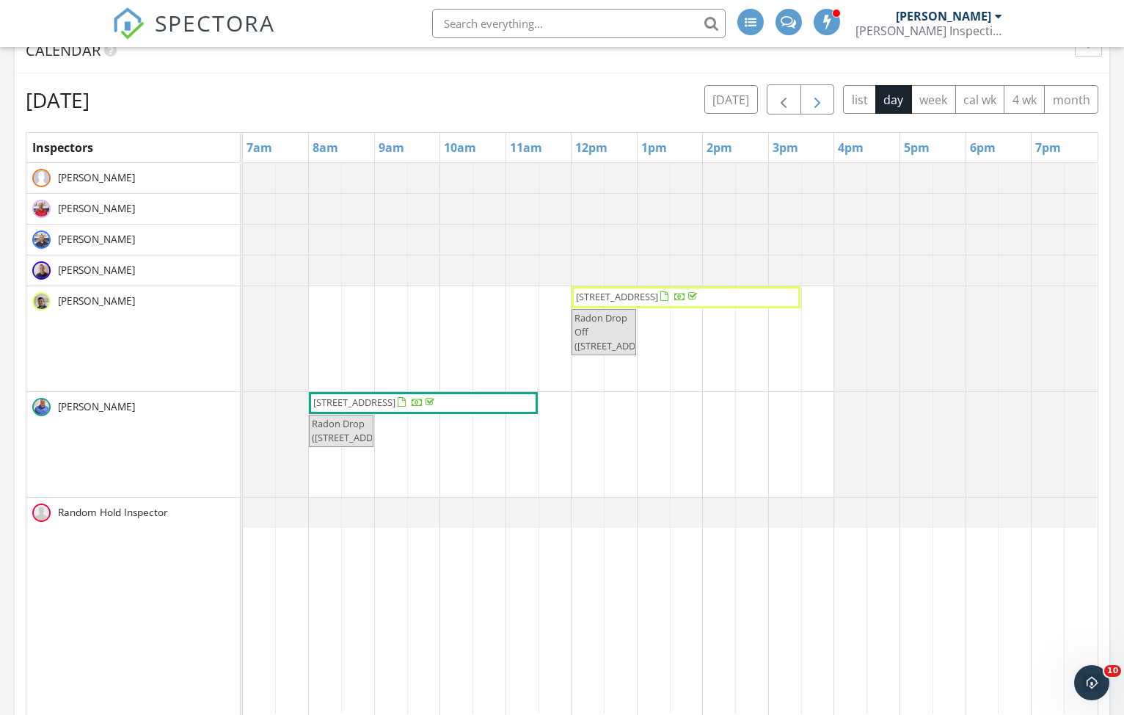
click at [814, 97] on span "button" at bounding box center [817, 100] width 18 height 18
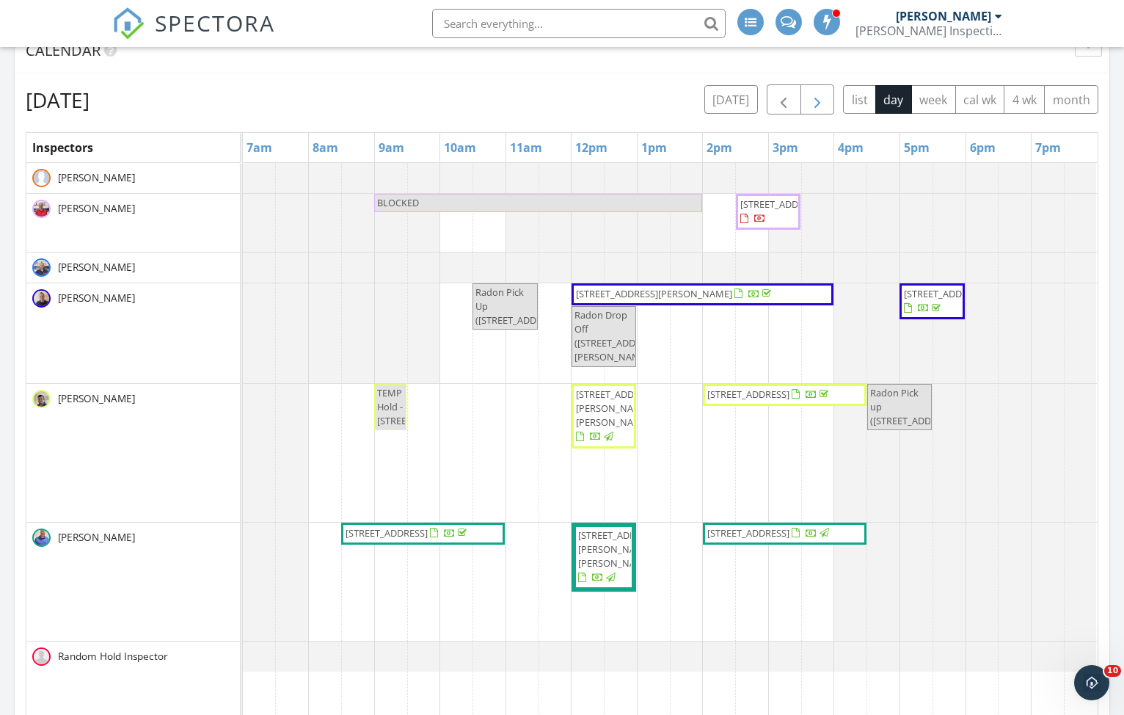
click at [814, 97] on span "button" at bounding box center [817, 100] width 18 height 18
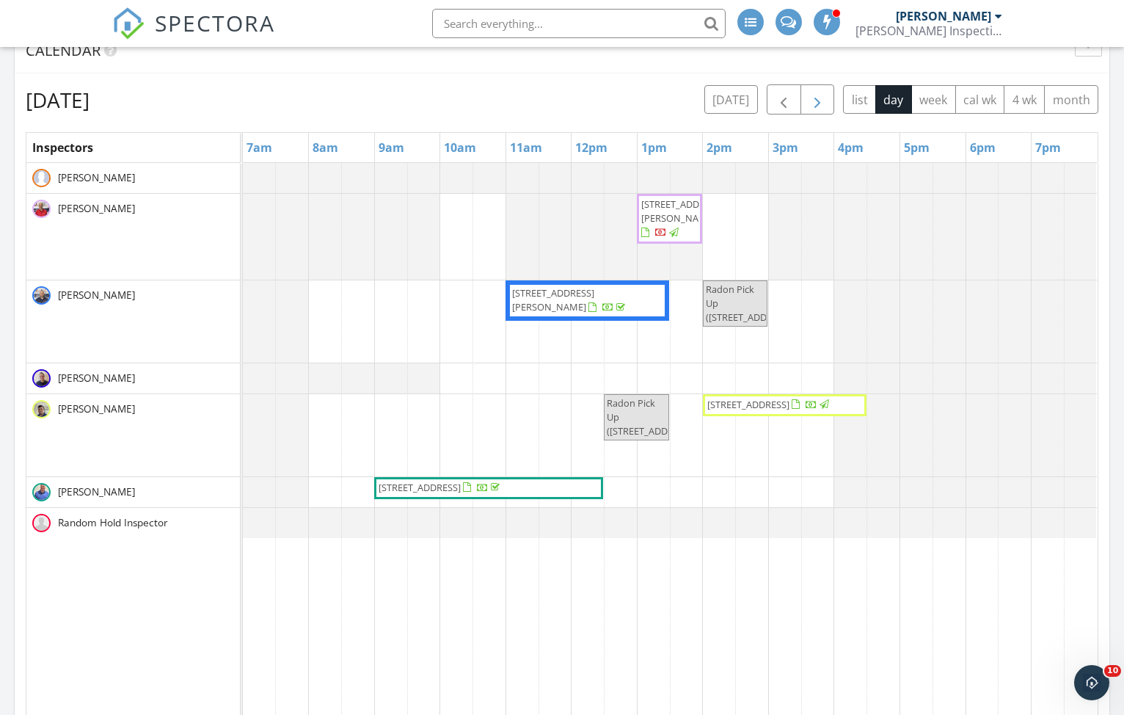
click at [814, 97] on span "button" at bounding box center [817, 100] width 18 height 18
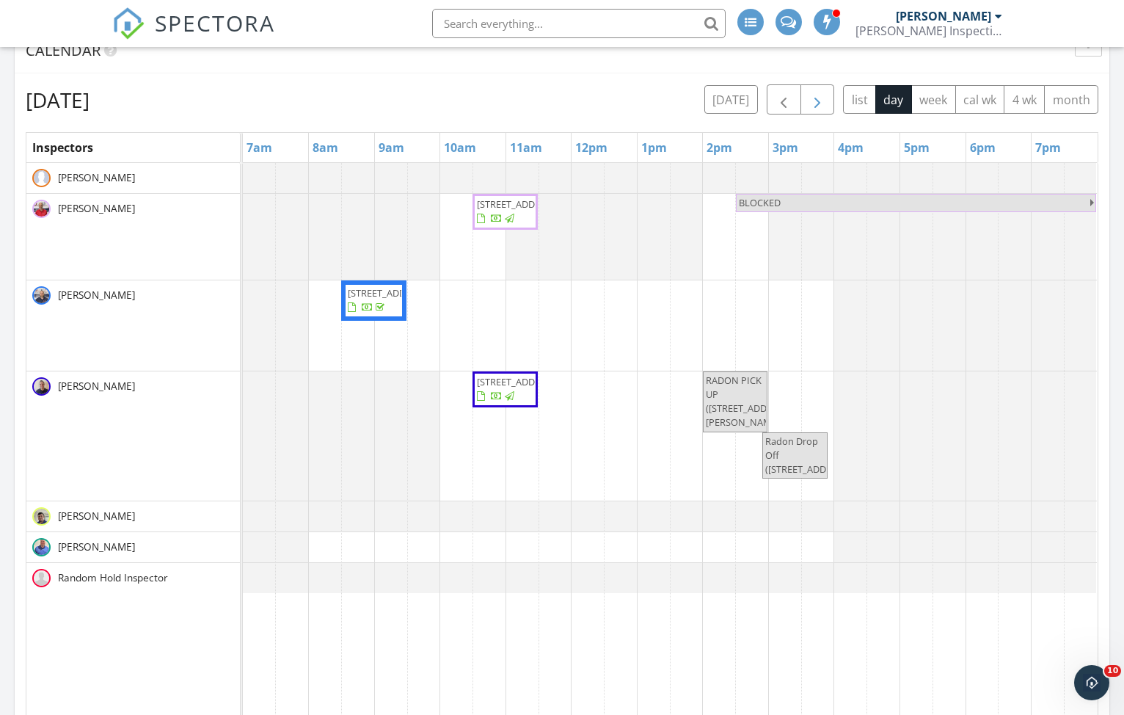
click at [814, 97] on span "button" at bounding box center [817, 100] width 18 height 18
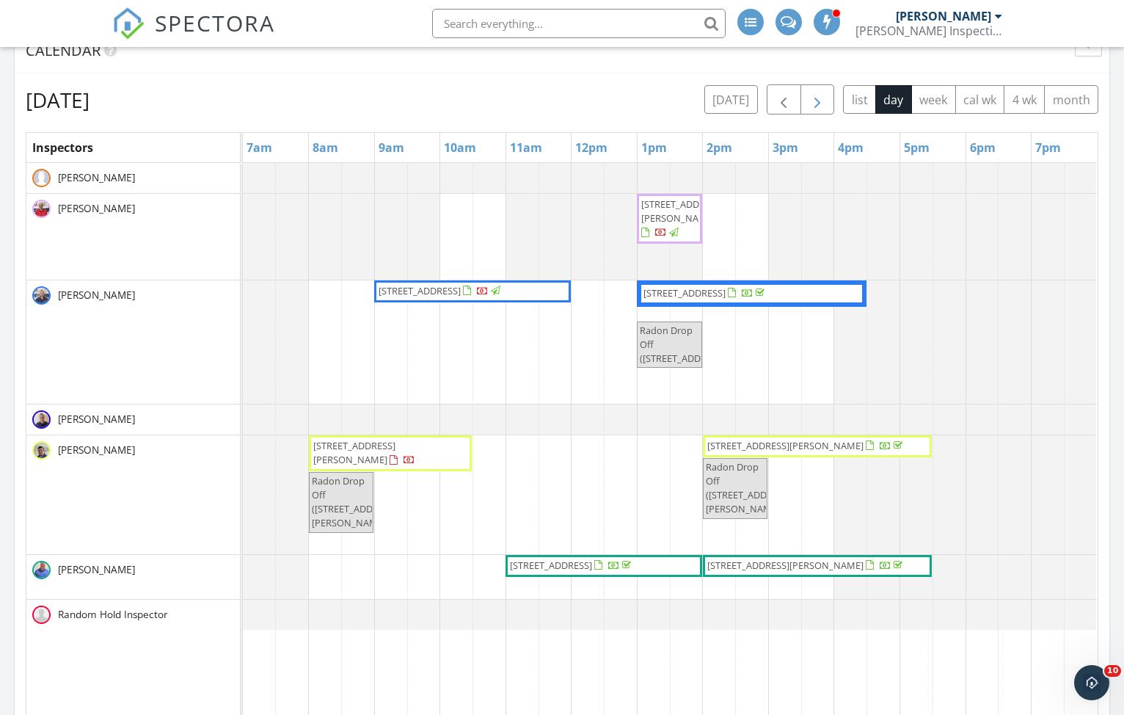
click at [814, 97] on span "button" at bounding box center [817, 100] width 18 height 18
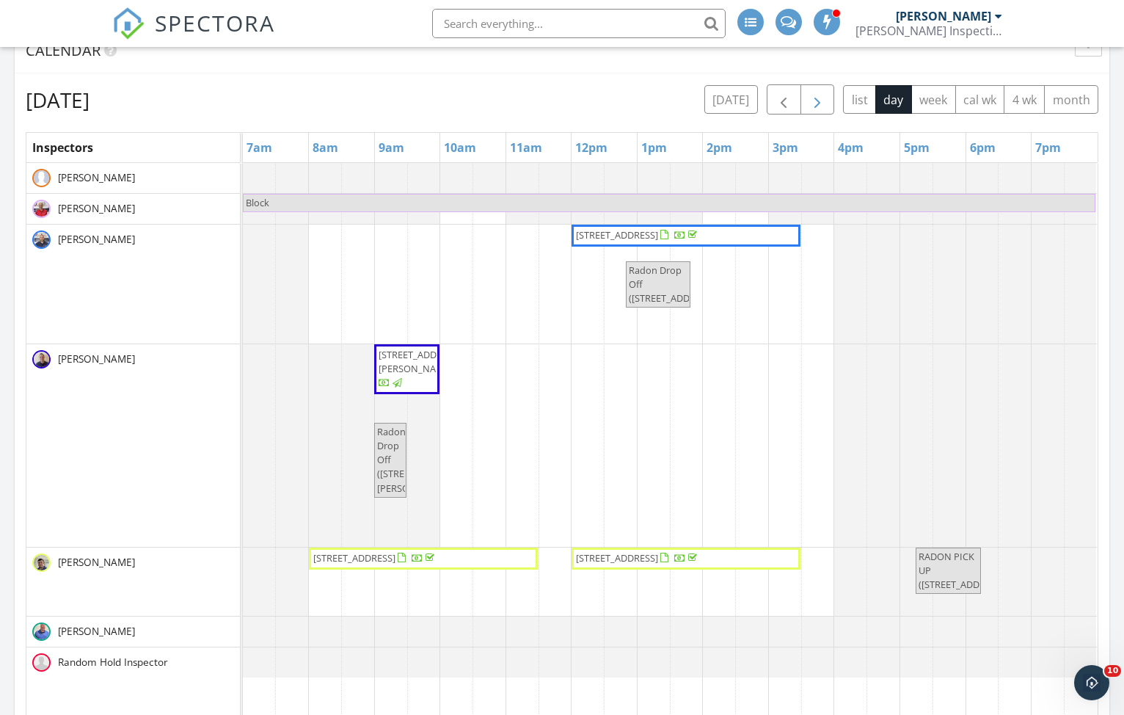
click at [814, 97] on span "button" at bounding box center [817, 100] width 18 height 18
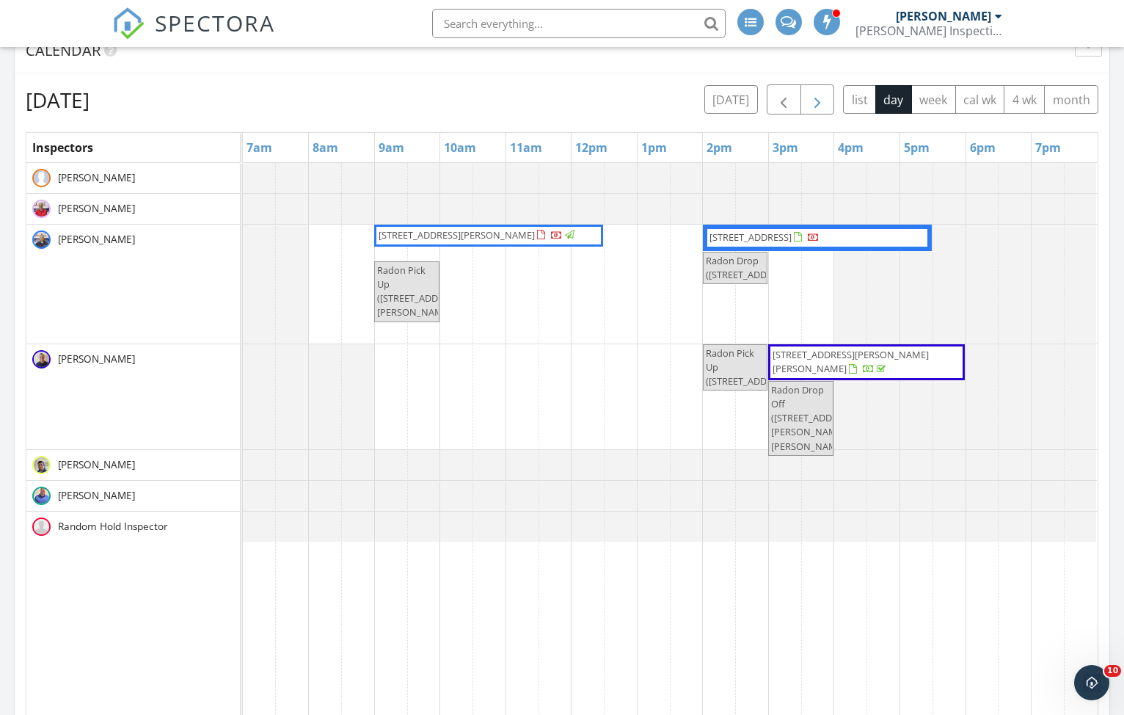
click at [814, 97] on span "button" at bounding box center [817, 100] width 18 height 18
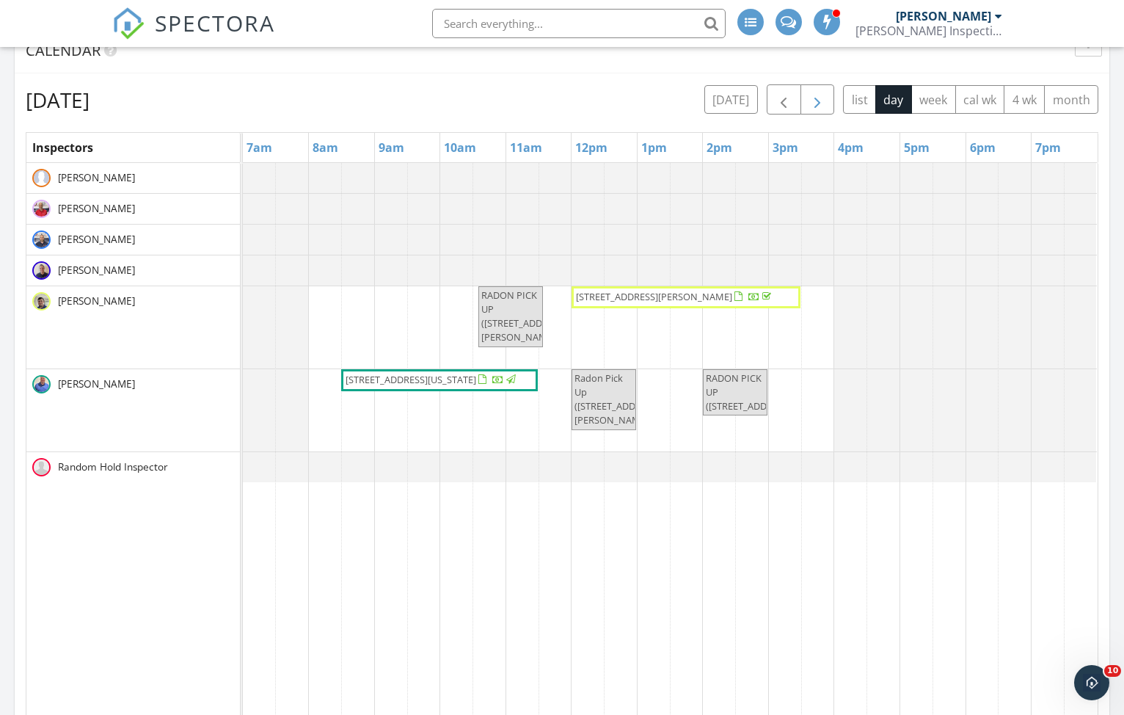
click at [814, 97] on span "button" at bounding box center [817, 100] width 18 height 18
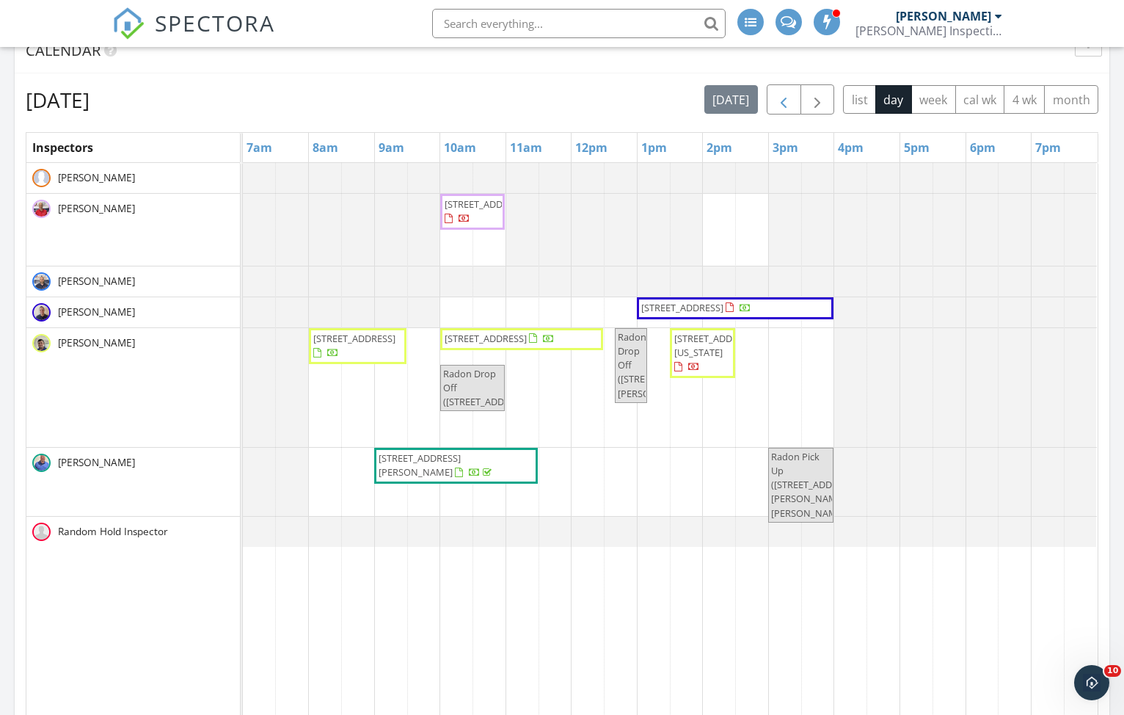
click at [787, 98] on span "button" at bounding box center [784, 100] width 18 height 18
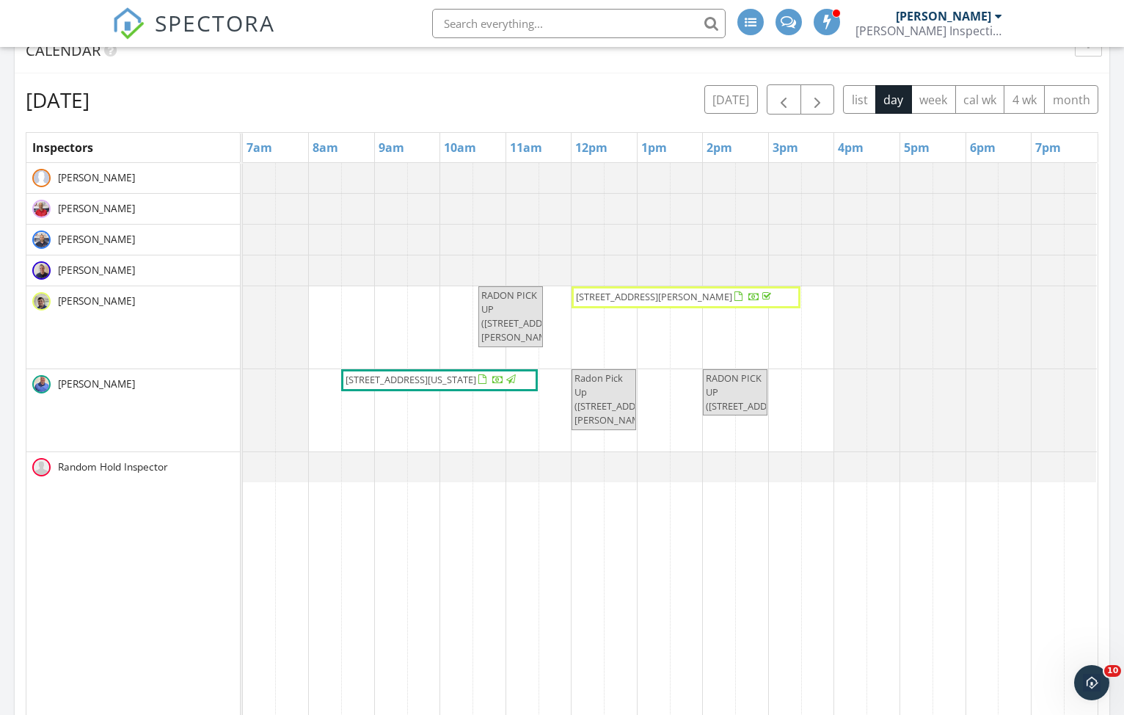
click at [998, 23] on div "[PERSON_NAME] Inspections" at bounding box center [928, 30] width 147 height 15
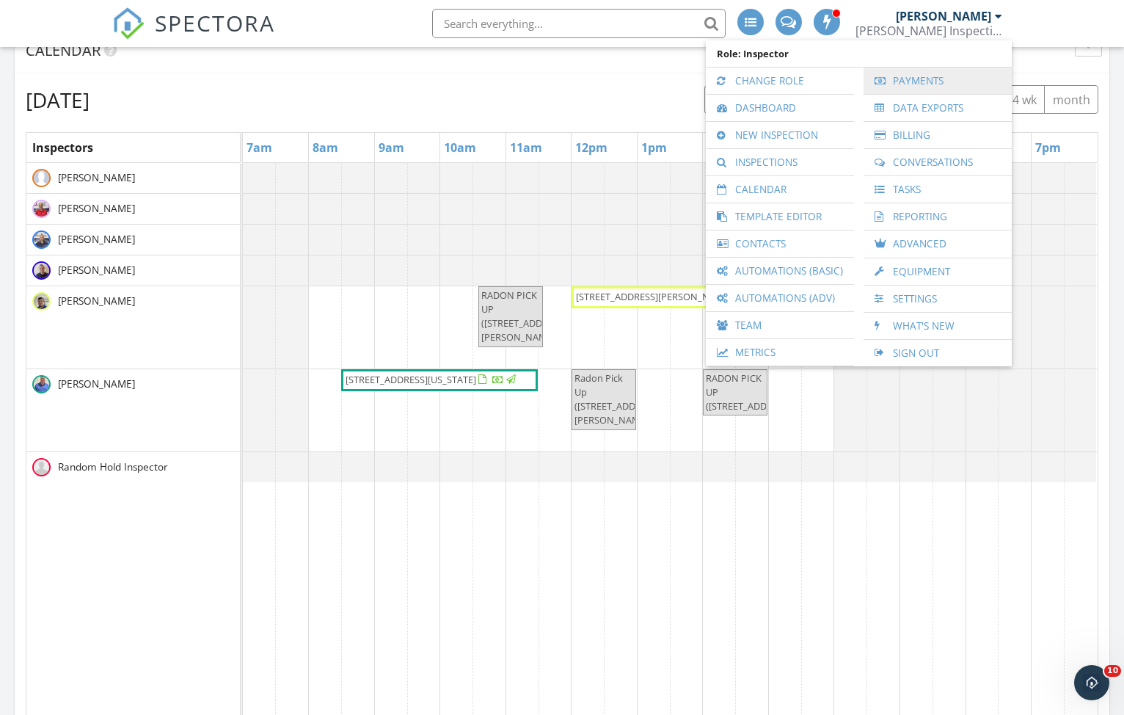
scroll to position [862, 1]
click at [949, 80] on link "Payments" at bounding box center [938, 80] width 134 height 26
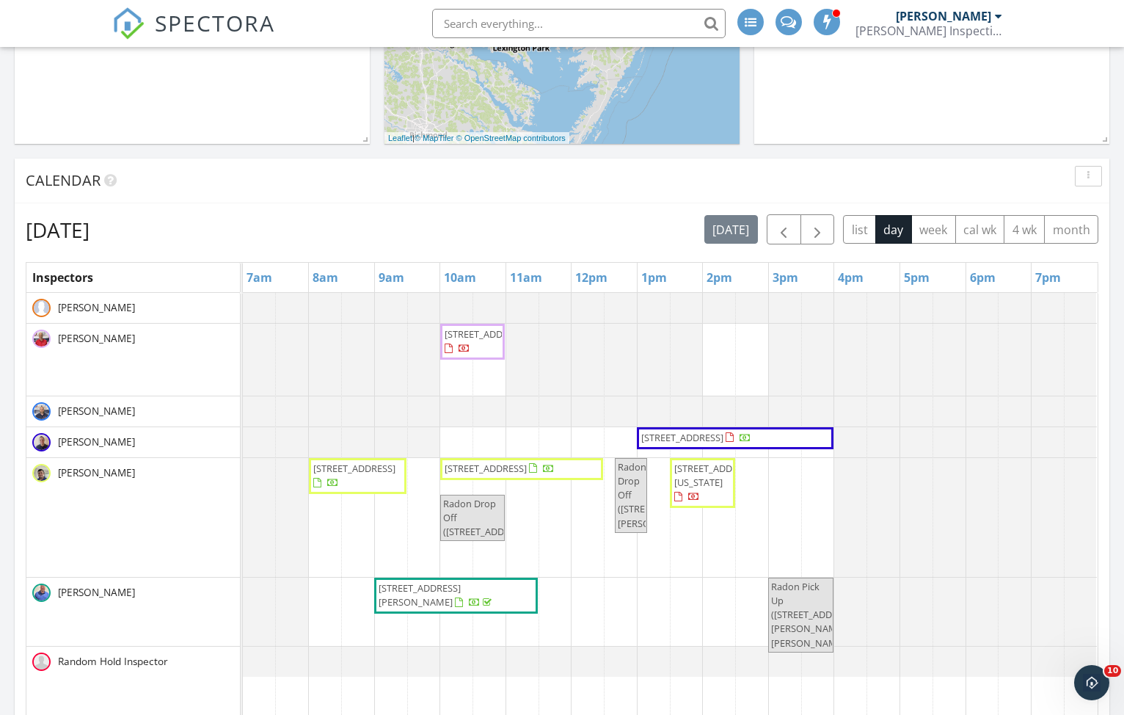
scroll to position [728, 0]
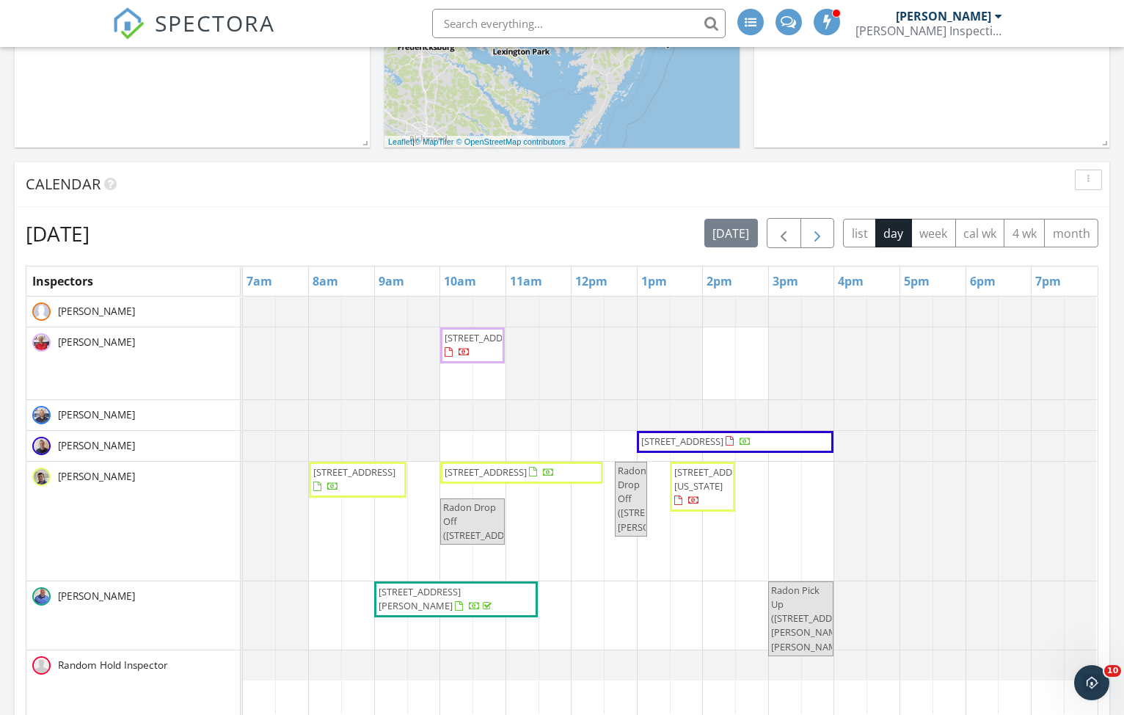
click at [818, 232] on span "button" at bounding box center [817, 233] width 18 height 18
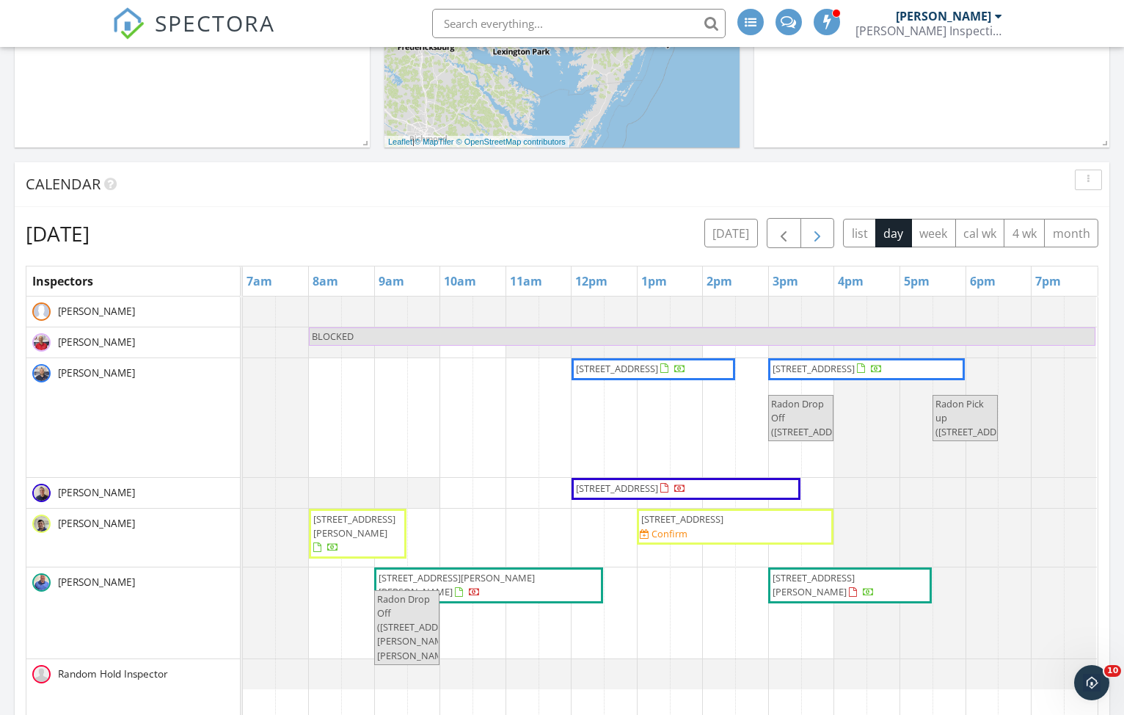
click at [823, 229] on span "button" at bounding box center [817, 233] width 18 height 18
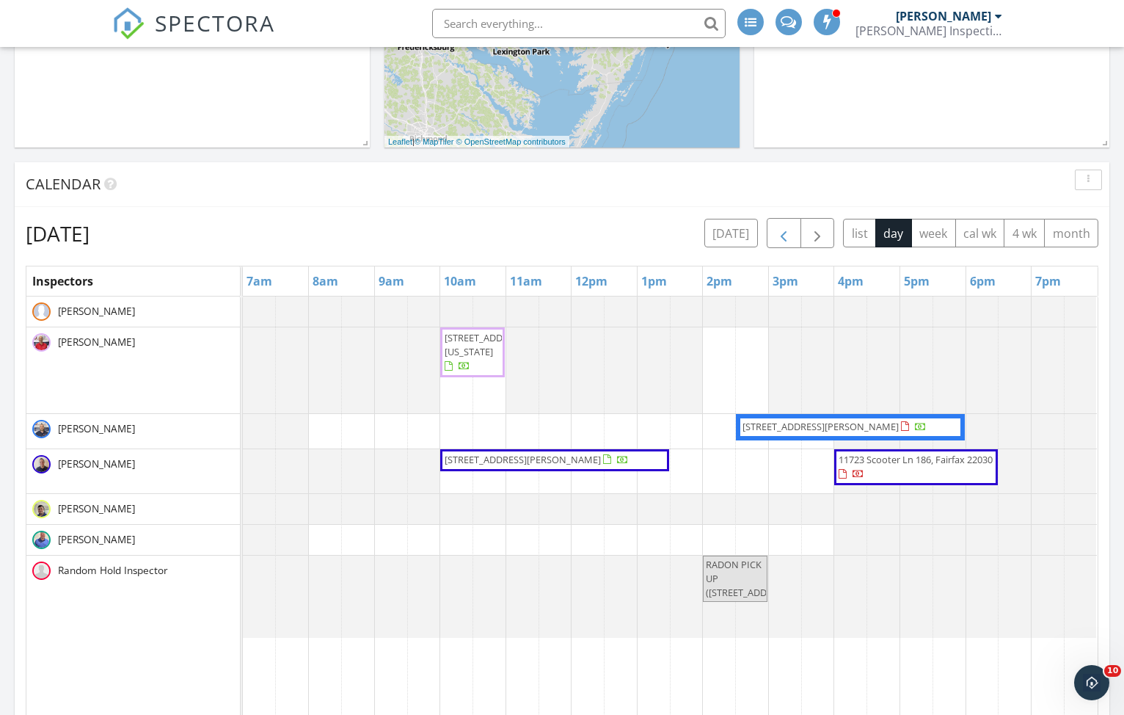
click at [775, 238] on span "button" at bounding box center [784, 233] width 18 height 18
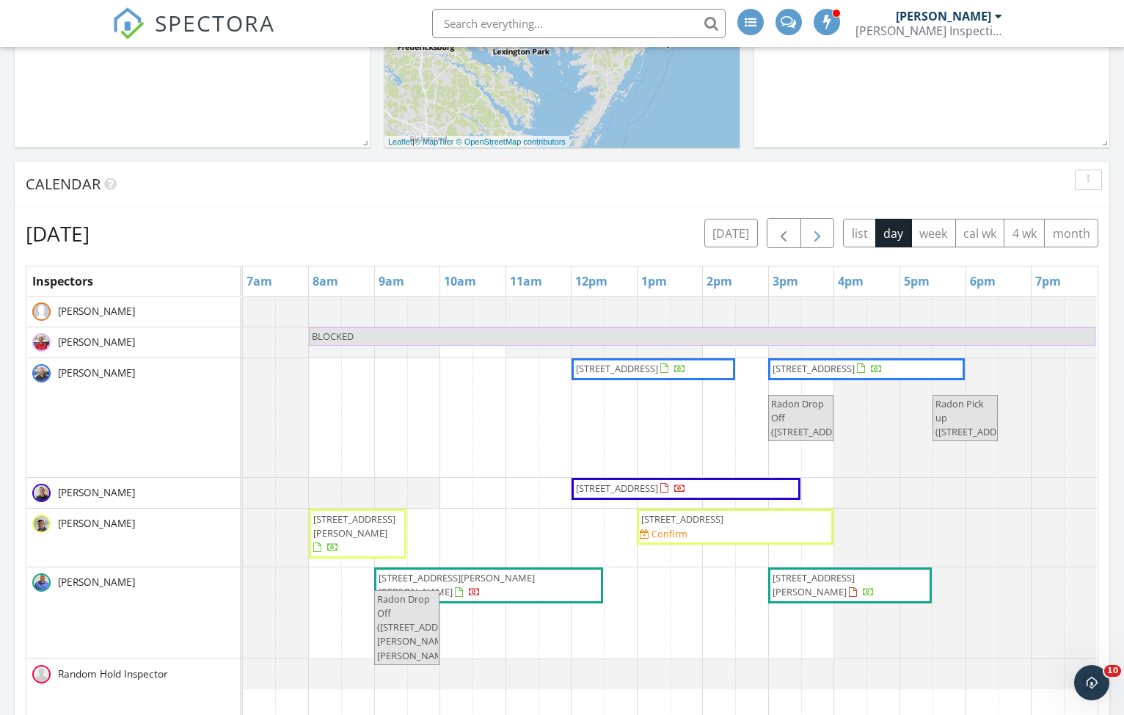
click at [816, 232] on span "button" at bounding box center [817, 233] width 18 height 18
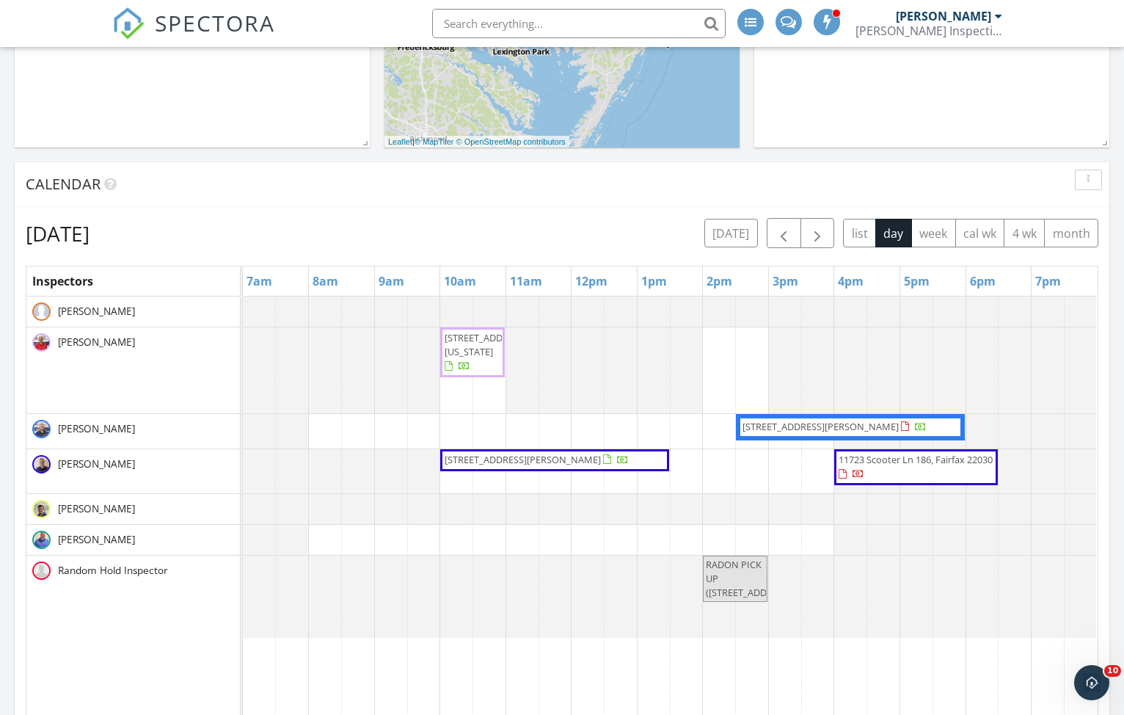
click at [243, 324] on div at bounding box center [243, 311] width 0 height 30
click at [786, 235] on span "button" at bounding box center [784, 233] width 18 height 18
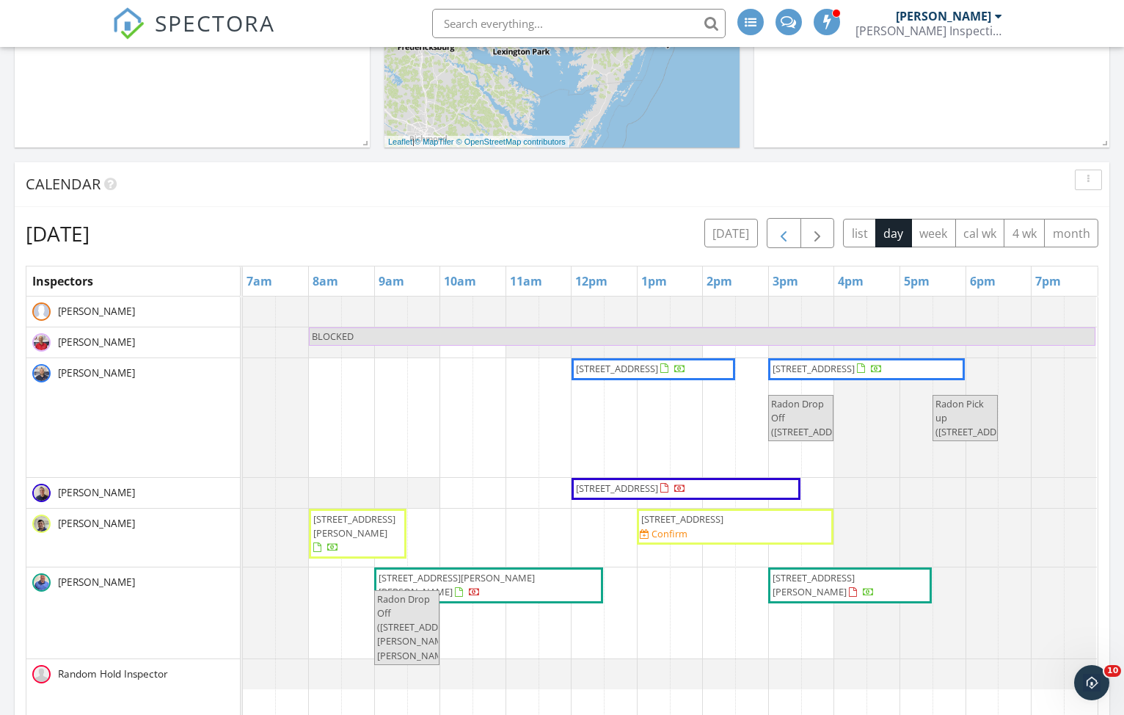
click at [786, 235] on span "button" at bounding box center [784, 233] width 18 height 18
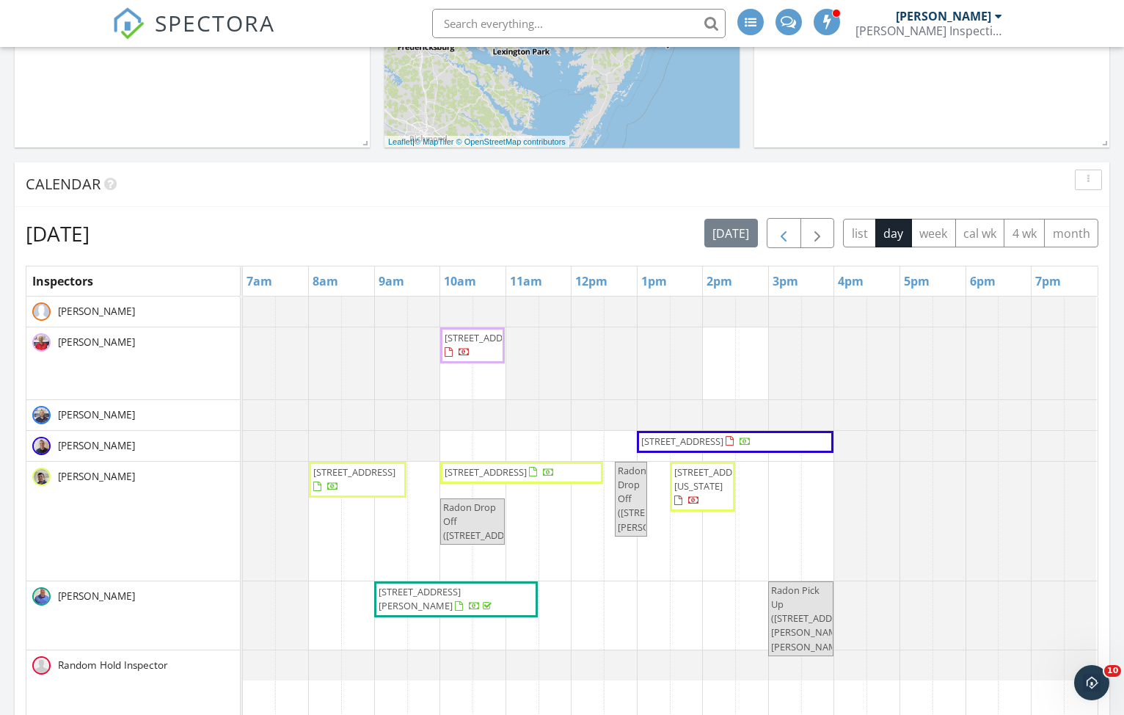
click at [786, 235] on span "button" at bounding box center [784, 233] width 18 height 18
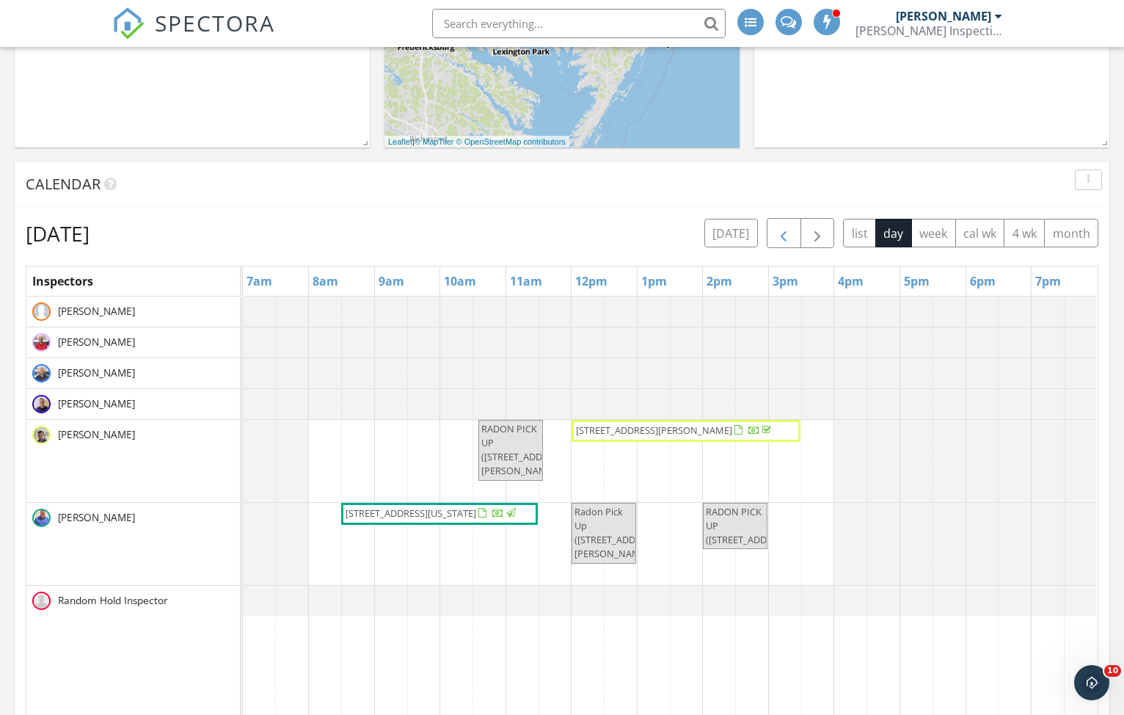
click at [786, 235] on span "button" at bounding box center [784, 233] width 18 height 18
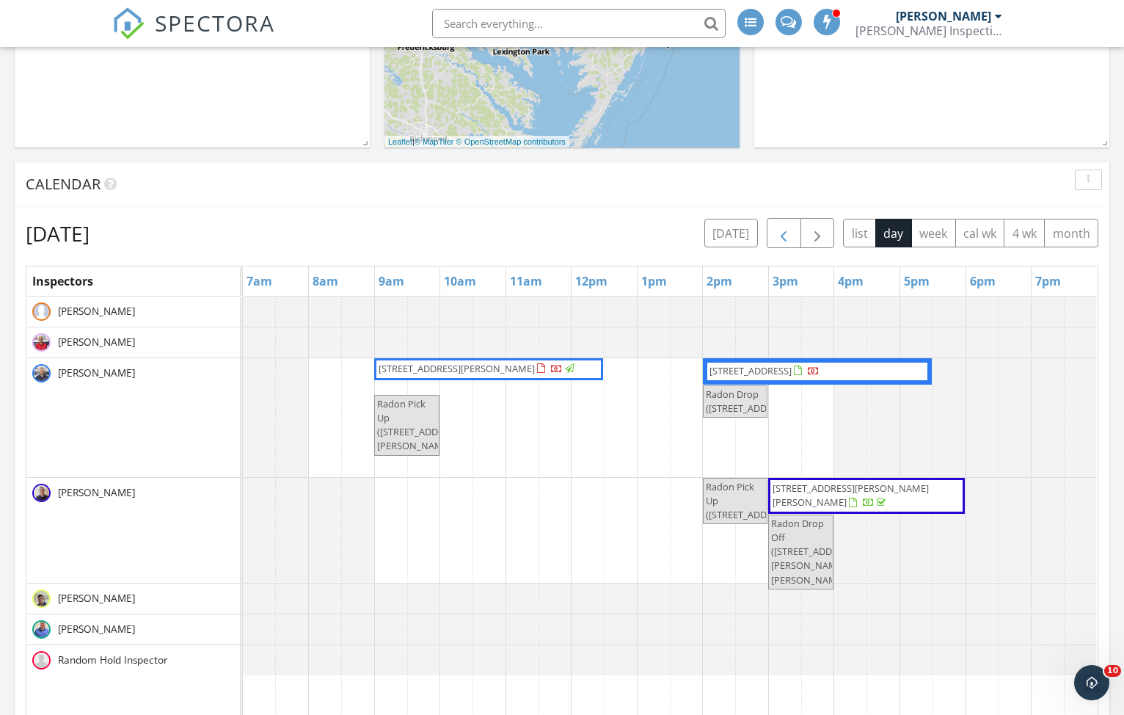
click at [786, 235] on span "button" at bounding box center [784, 233] width 18 height 18
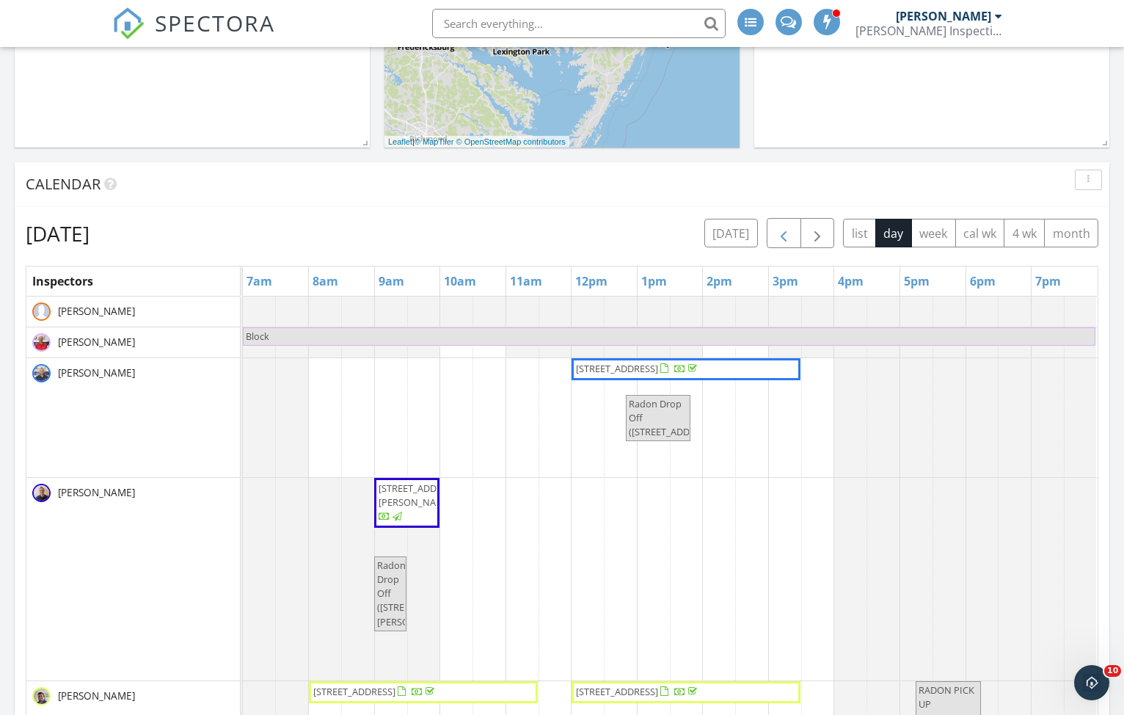
click at [786, 235] on span "button" at bounding box center [784, 233] width 18 height 18
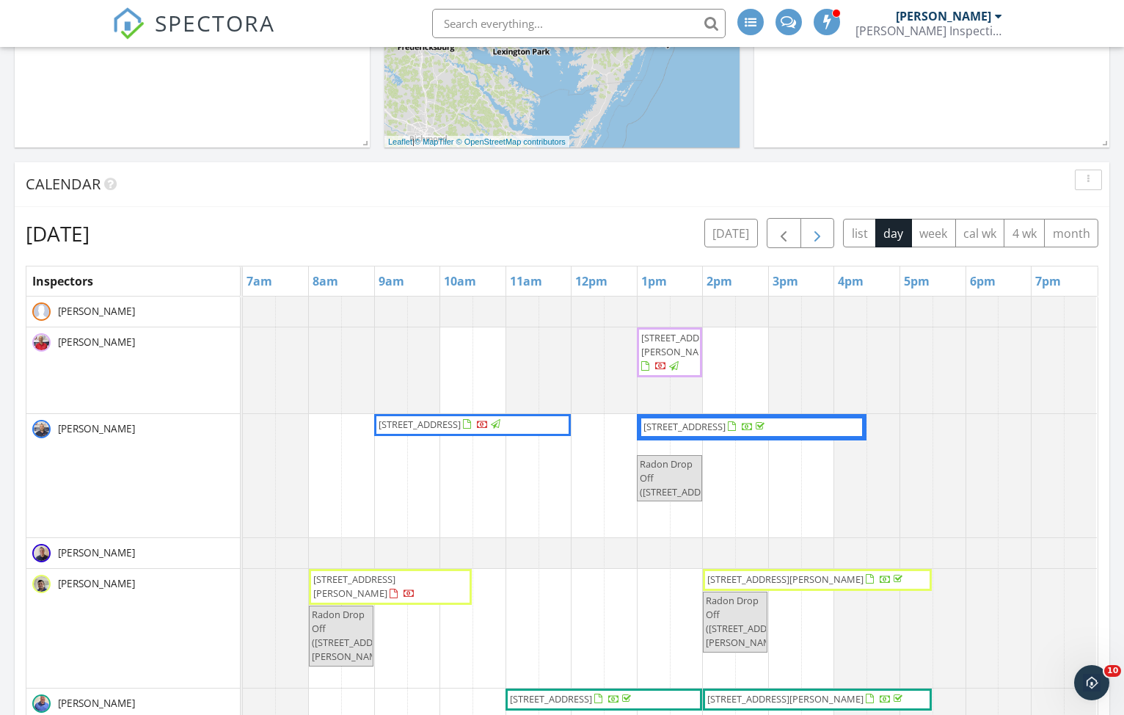
click at [822, 229] on span "button" at bounding box center [817, 233] width 18 height 18
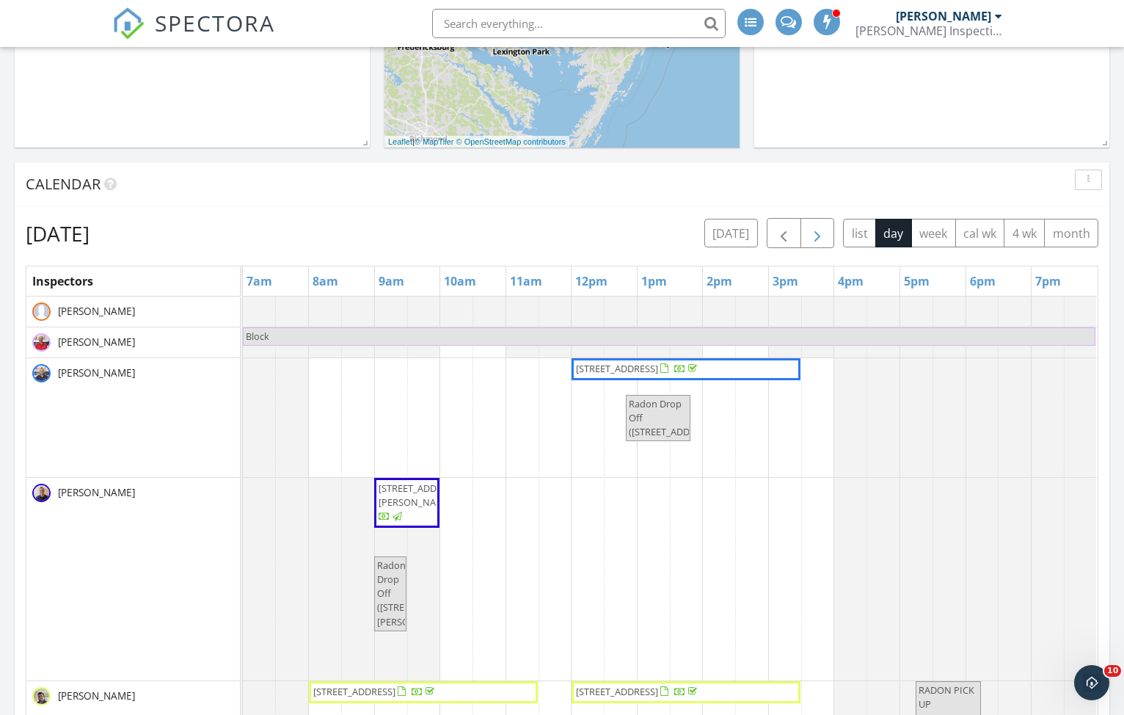
click at [822, 229] on span "button" at bounding box center [817, 233] width 18 height 18
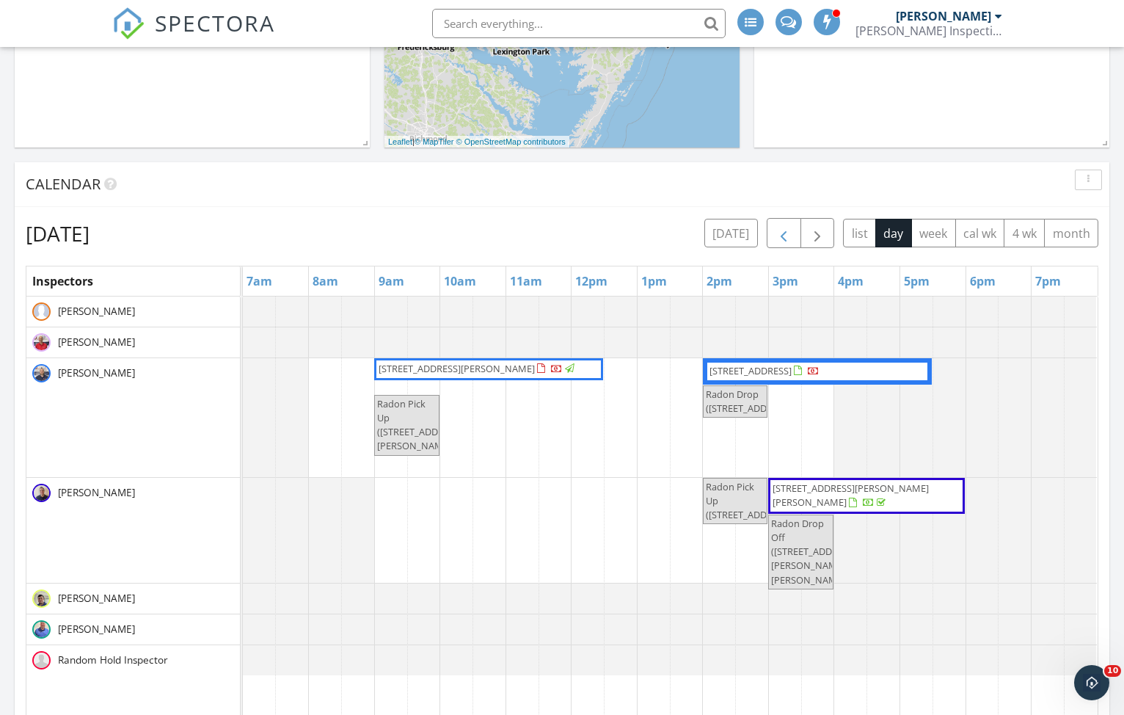
click at [778, 229] on span "button" at bounding box center [784, 233] width 18 height 18
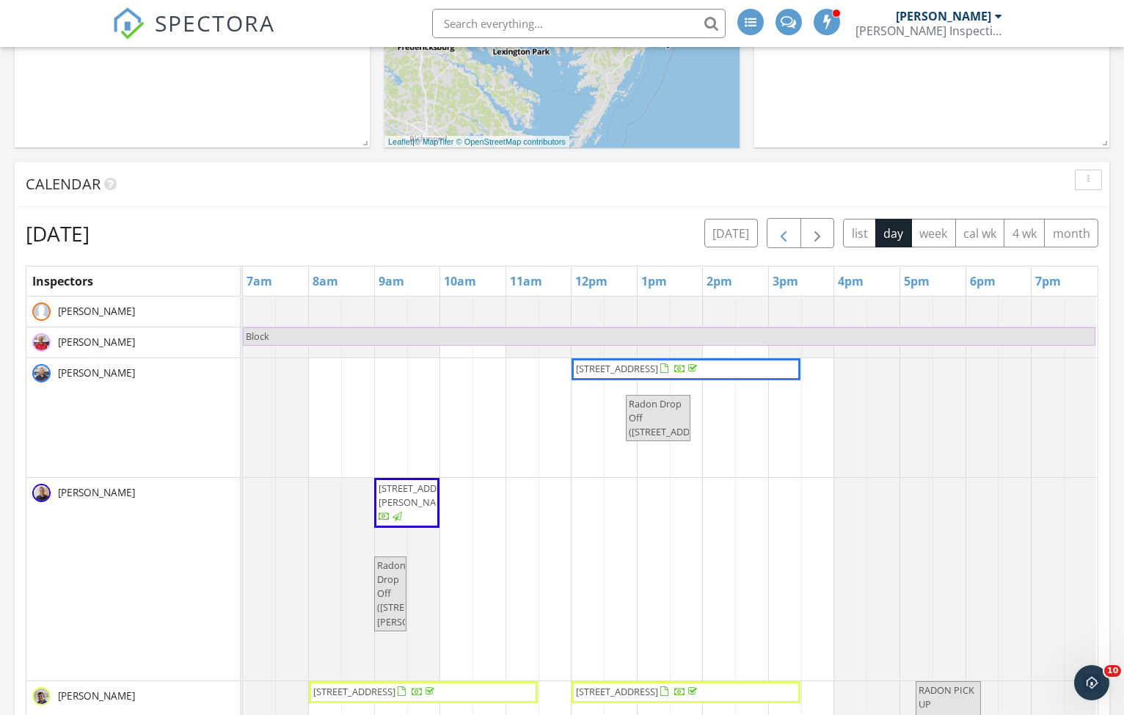
click at [778, 230] on span "button" at bounding box center [784, 233] width 18 height 18
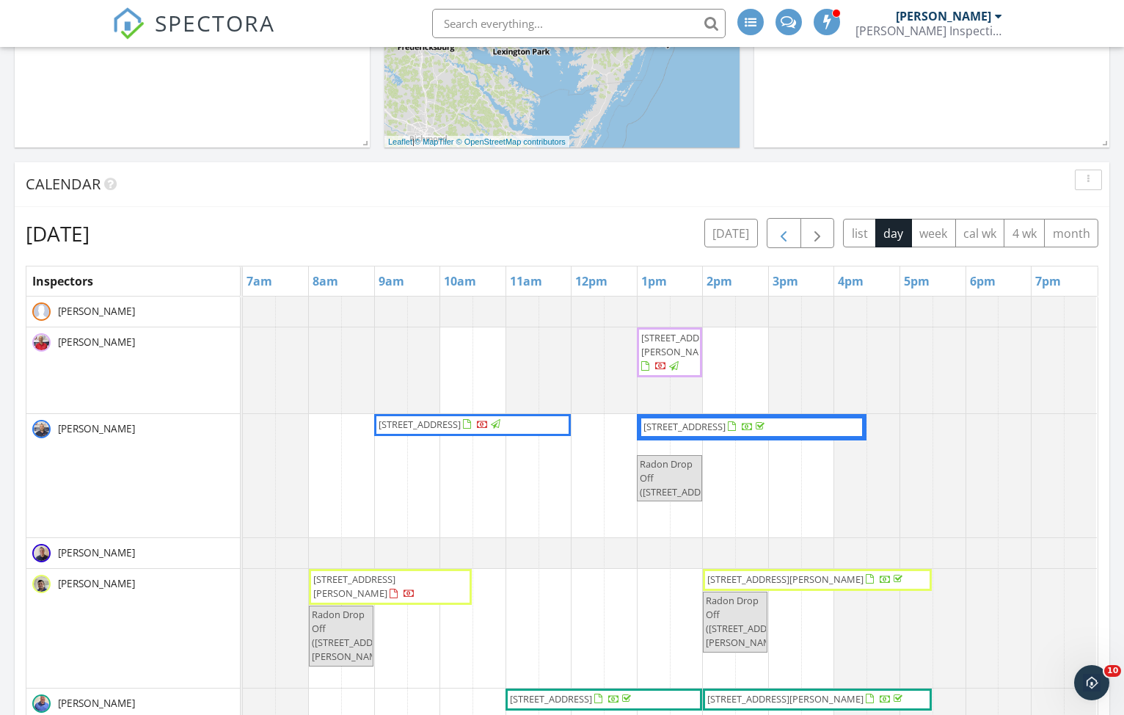
click at [786, 235] on span "button" at bounding box center [784, 233] width 18 height 18
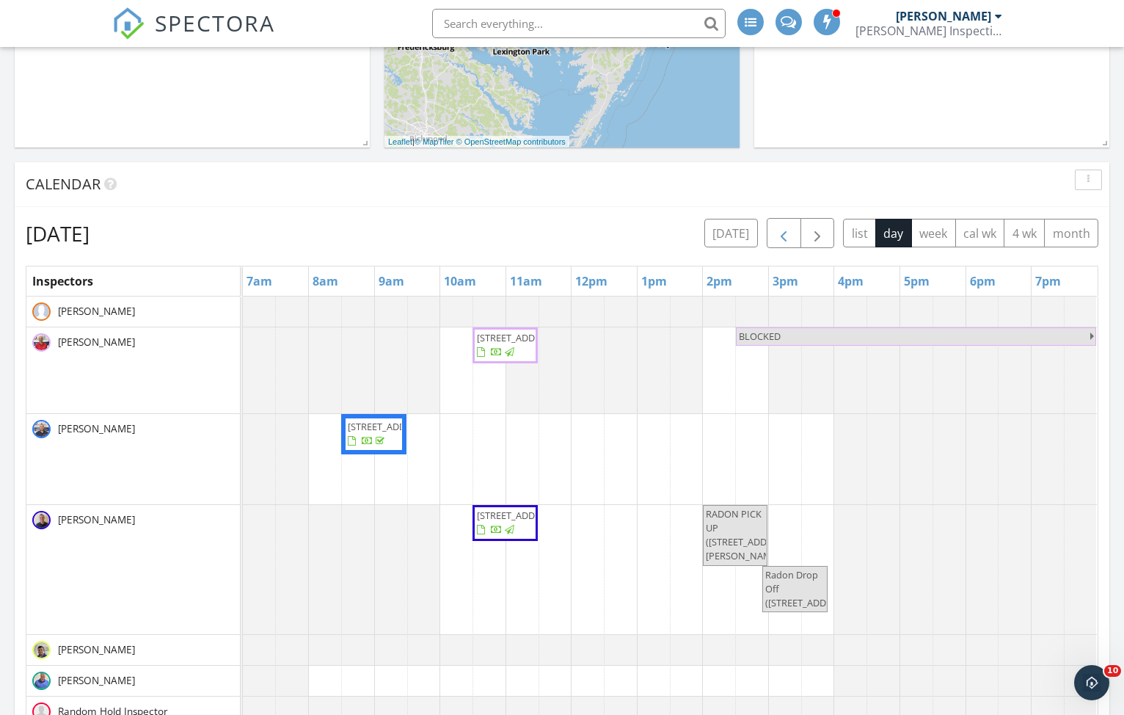
click at [786, 235] on span "button" at bounding box center [784, 233] width 18 height 18
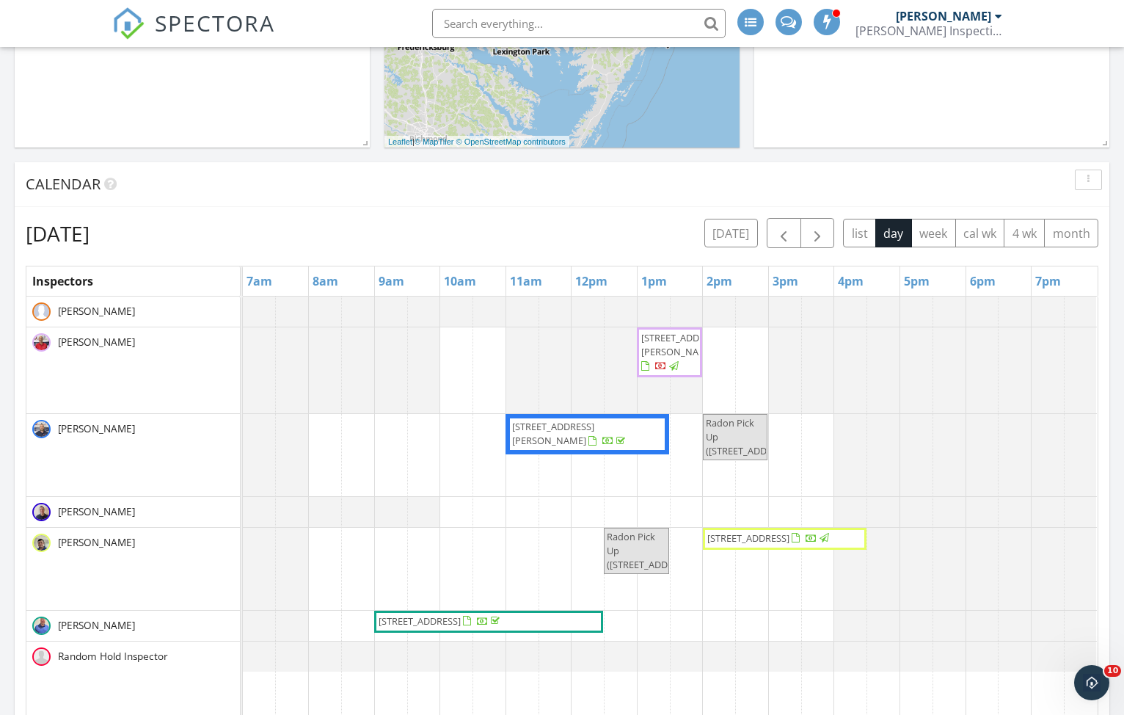
click at [665, 358] on span "214 Prince George St, Annapolis 21401" at bounding box center [682, 344] width 82 height 27
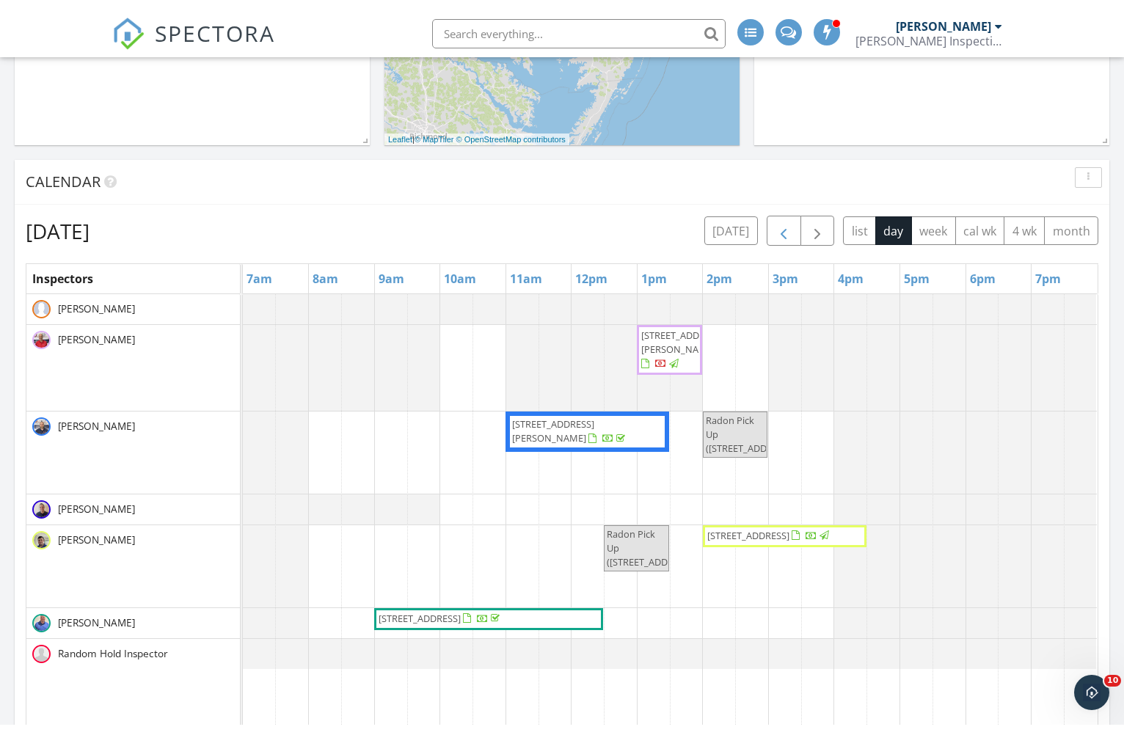
scroll to position [743, 0]
